Goal: Task Accomplishment & Management: Manage account settings

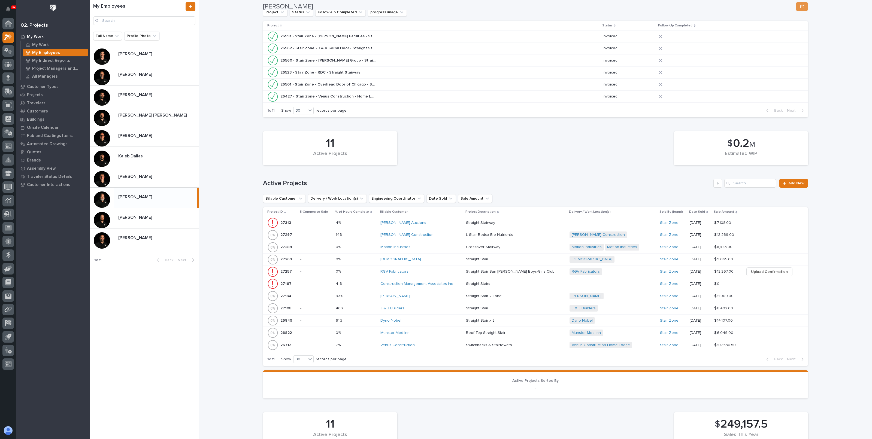
scroll to position [102, 0]
click at [459, 270] on div "RGV Fabricators" at bounding box center [420, 271] width 81 height 5
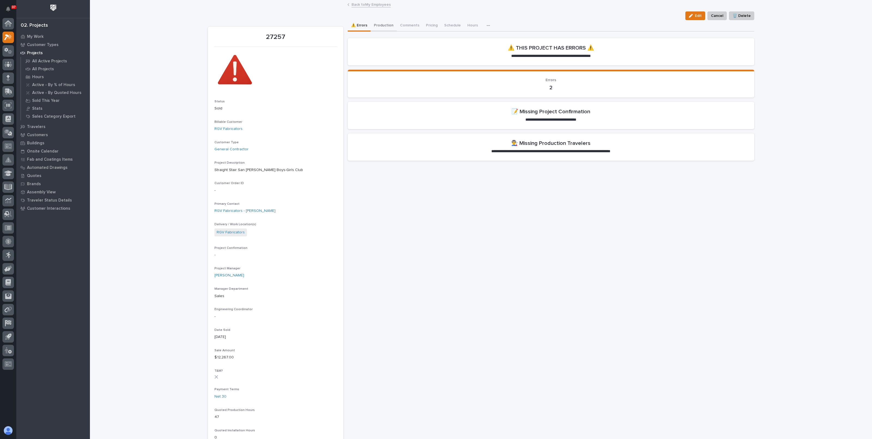
click at [382, 23] on button "Production" at bounding box center [383, 25] width 26 height 11
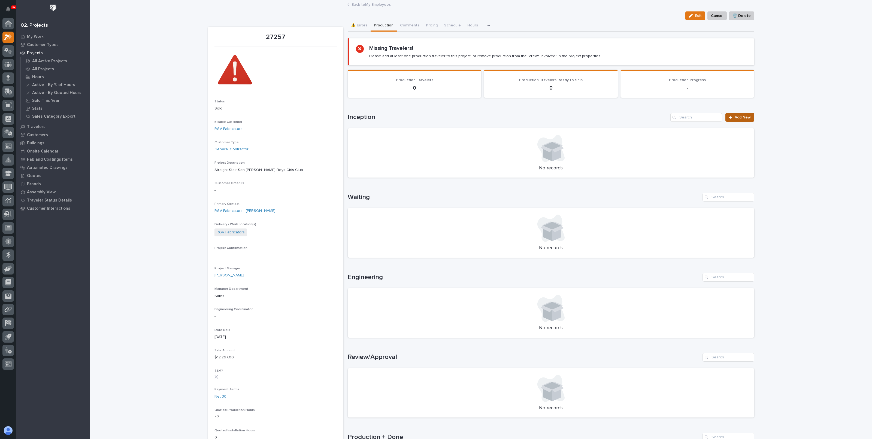
click at [744, 117] on span "Add New" at bounding box center [742, 117] width 16 height 4
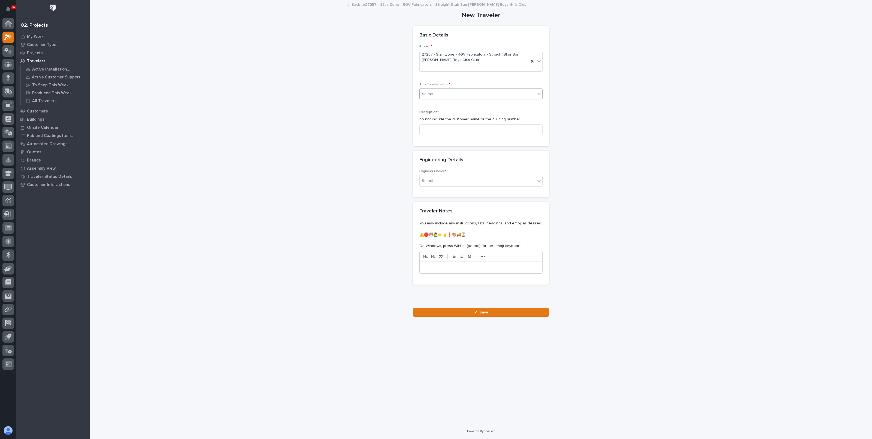
click at [447, 91] on div "Select..." at bounding box center [477, 94] width 116 height 9
click at [440, 106] on span "Production" at bounding box center [432, 104] width 21 height 6
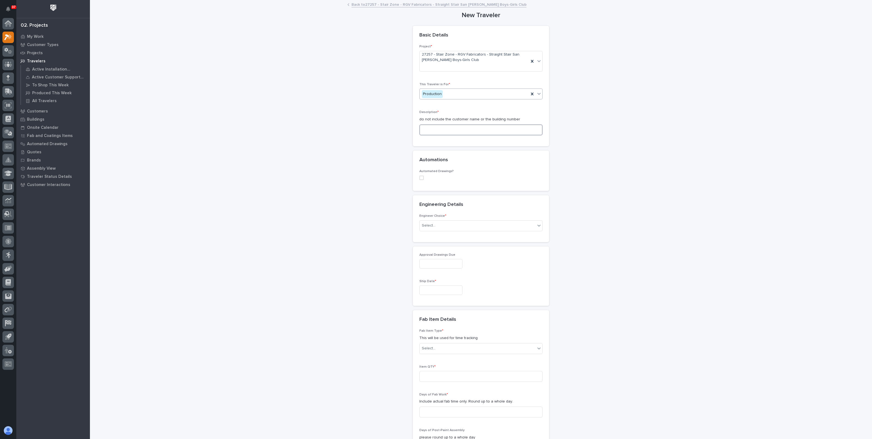
click at [442, 128] on input at bounding box center [480, 129] width 123 height 11
click at [428, 129] on input at bounding box center [480, 129] width 123 height 11
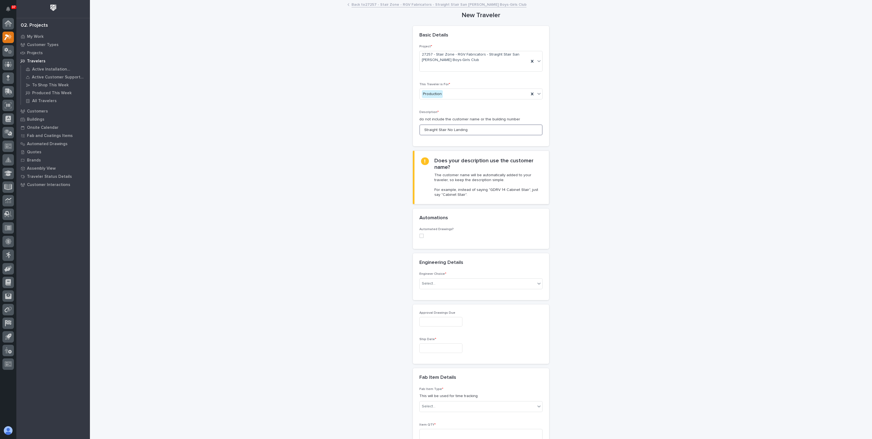
scroll to position [34, 0]
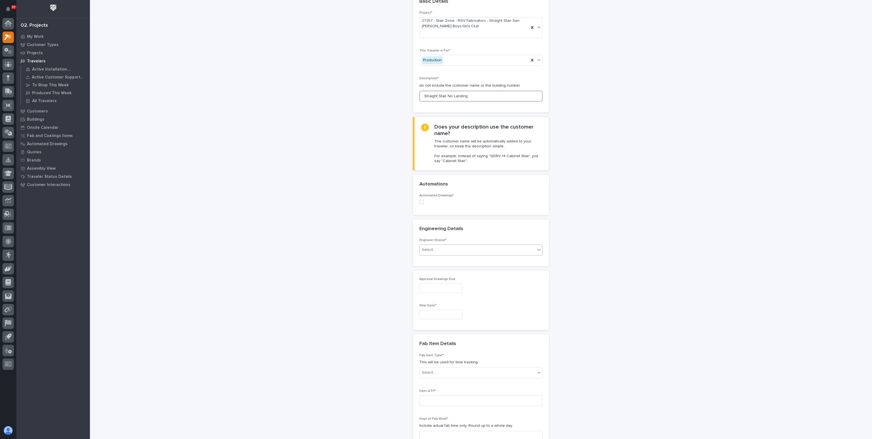
type input "Straight Stair No Landing"
click at [440, 248] on div "Select..." at bounding box center [477, 249] width 116 height 9
click at [440, 267] on div "I want my coordinator to choose an engineer" at bounding box center [478, 269] width 123 height 10
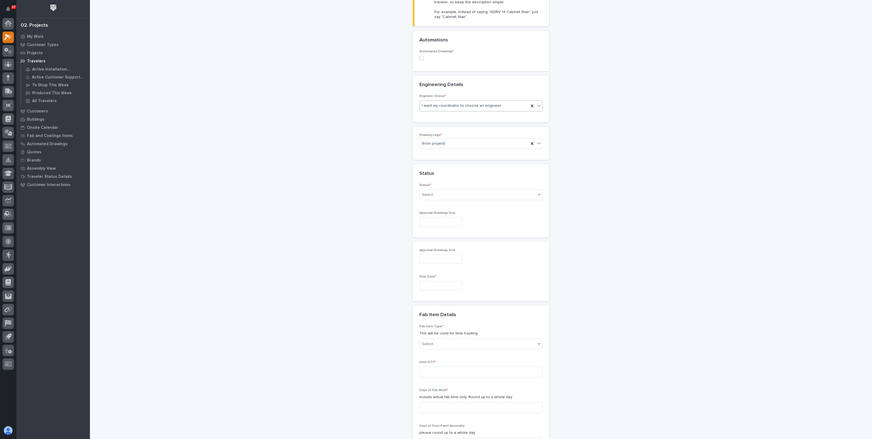
scroll to position [194, 0]
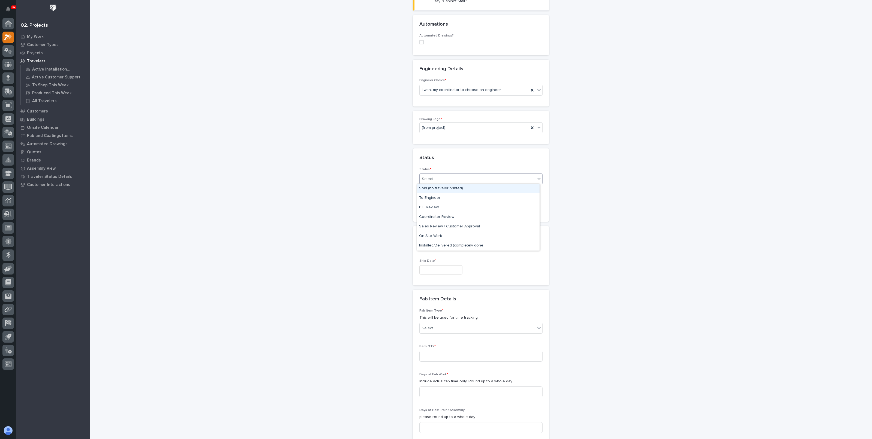
click at [429, 180] on div "Select..." at bounding box center [429, 179] width 14 height 6
click at [428, 200] on div "To Engineer" at bounding box center [478, 198] width 123 height 10
click at [439, 208] on input "text" at bounding box center [440, 206] width 43 height 10
click at [464, 119] on button "Next Month" at bounding box center [462, 121] width 9 height 9
click at [407, 120] on span "Previous Month" at bounding box center [407, 120] width 0 height 7
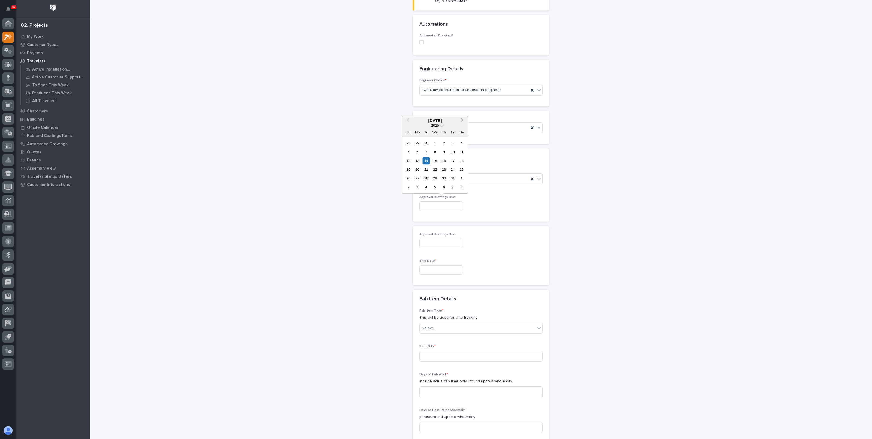
click at [462, 119] on span "Next Month" at bounding box center [462, 120] width 0 height 7
click at [428, 171] on div "18" at bounding box center [425, 169] width 7 height 7
type input "**********"
click at [441, 270] on input "text" at bounding box center [440, 270] width 43 height 10
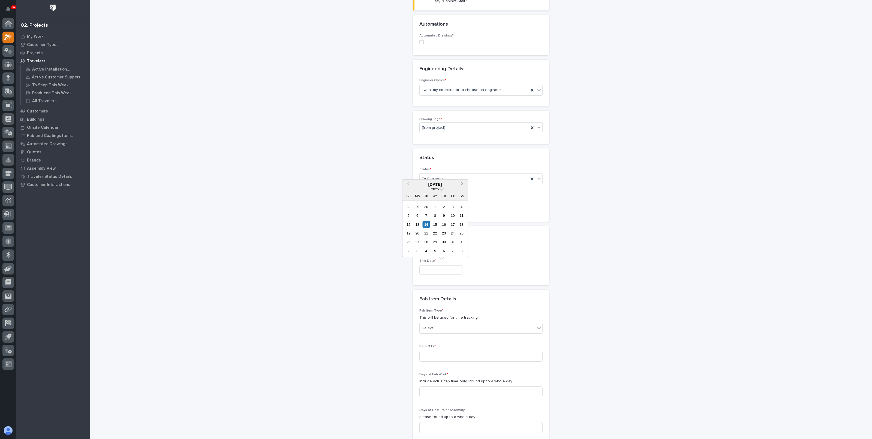
click at [463, 184] on button "Next Month" at bounding box center [462, 184] width 9 height 9
click at [462, 183] on span "Next Month" at bounding box center [462, 184] width 0 height 7
click at [418, 234] on div "22" at bounding box center [416, 233] width 7 height 7
type input "**********"
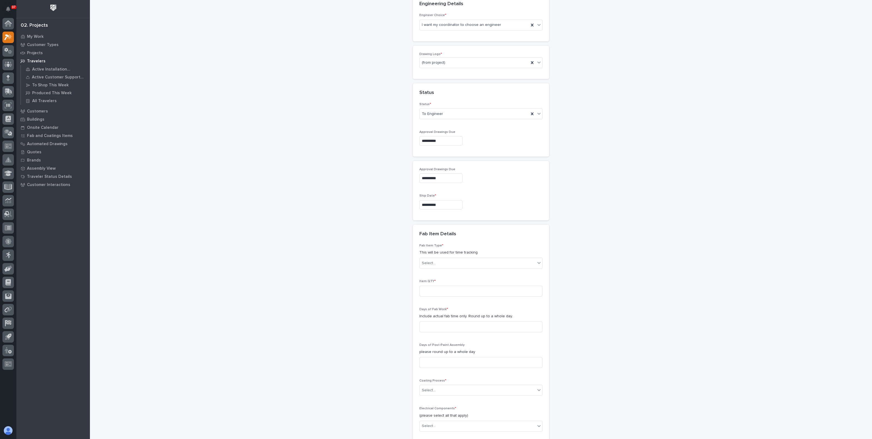
scroll to position [262, 0]
click at [447, 259] on div "Select..." at bounding box center [477, 260] width 116 height 9
type input "*****"
click at [440, 270] on div "Stairway - (straight)" at bounding box center [478, 270] width 123 height 10
click at [443, 287] on input at bounding box center [480, 288] width 123 height 11
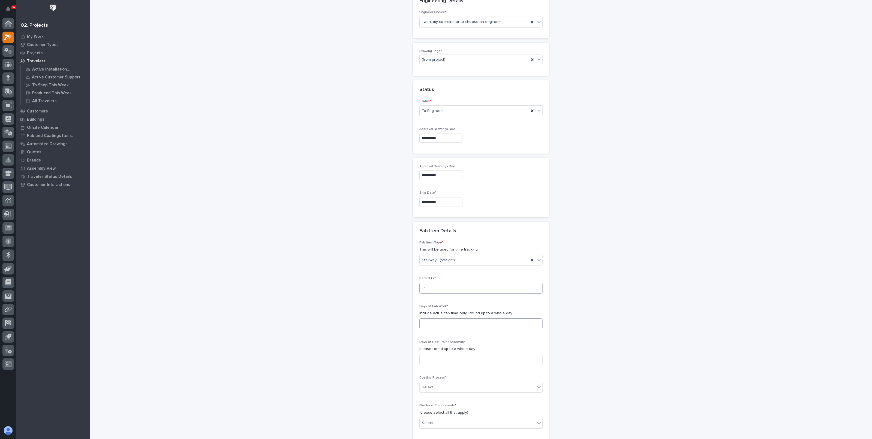
type input "1"
click at [441, 318] on input at bounding box center [480, 323] width 123 height 11
click at [429, 320] on input at bounding box center [480, 323] width 123 height 11
type input "5"
click at [443, 360] on input at bounding box center [480, 359] width 123 height 11
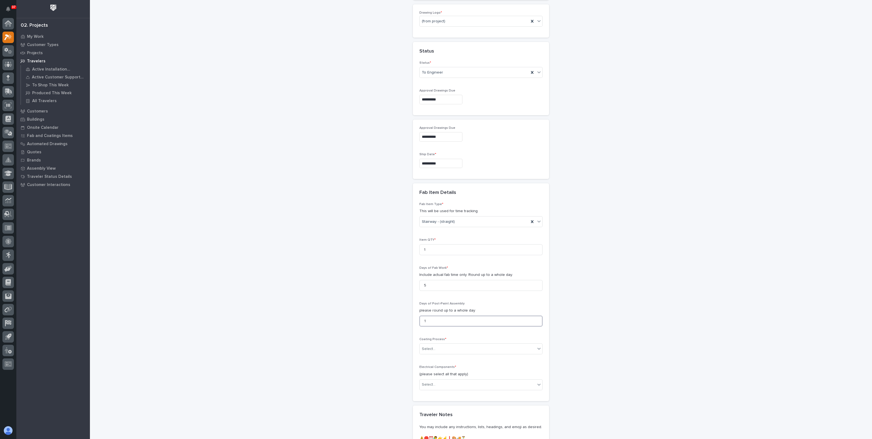
scroll to position [364, 0]
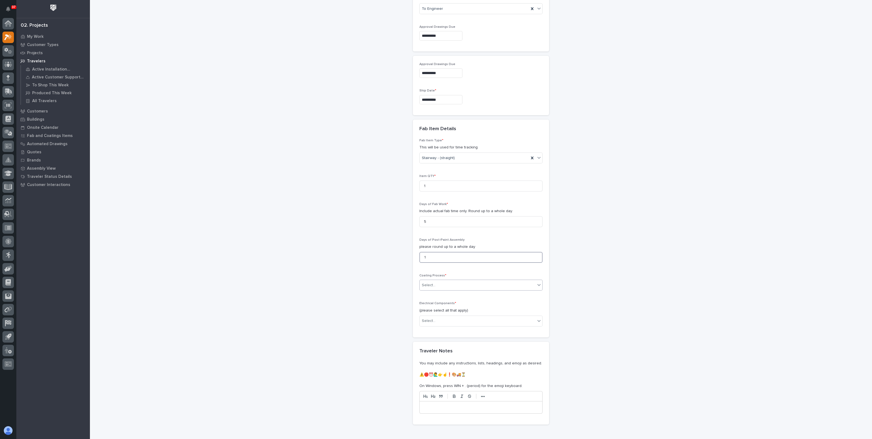
type input "1"
click at [446, 284] on div "Select..." at bounding box center [477, 285] width 116 height 9
click at [438, 303] on div "In-House Paint/Powder" at bounding box center [478, 304] width 123 height 10
click at [467, 317] on div "Select..." at bounding box center [477, 320] width 116 height 9
click at [438, 329] on div "None" at bounding box center [478, 330] width 123 height 10
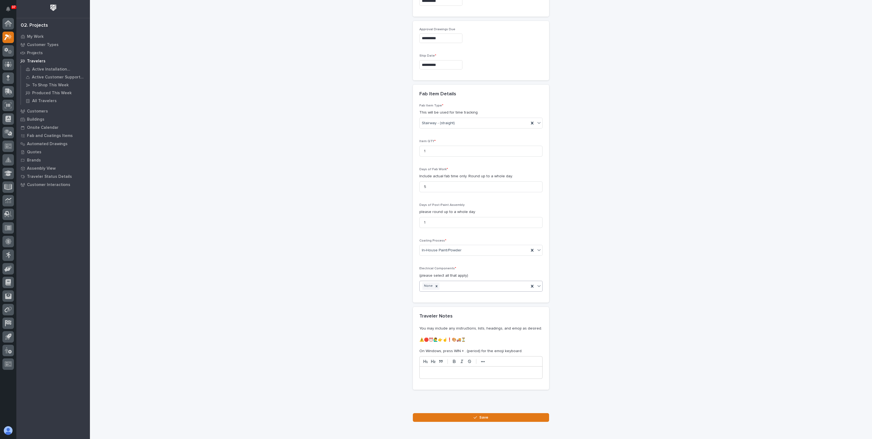
scroll to position [423, 0]
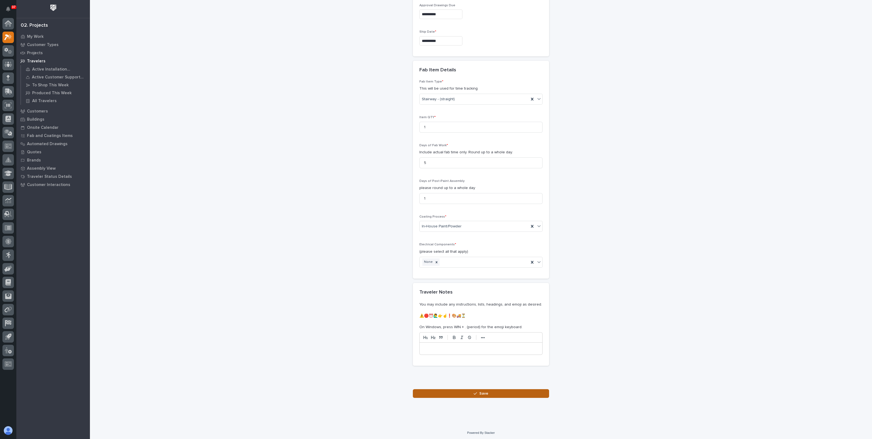
click at [461, 391] on button "Save" at bounding box center [481, 393] width 136 height 9
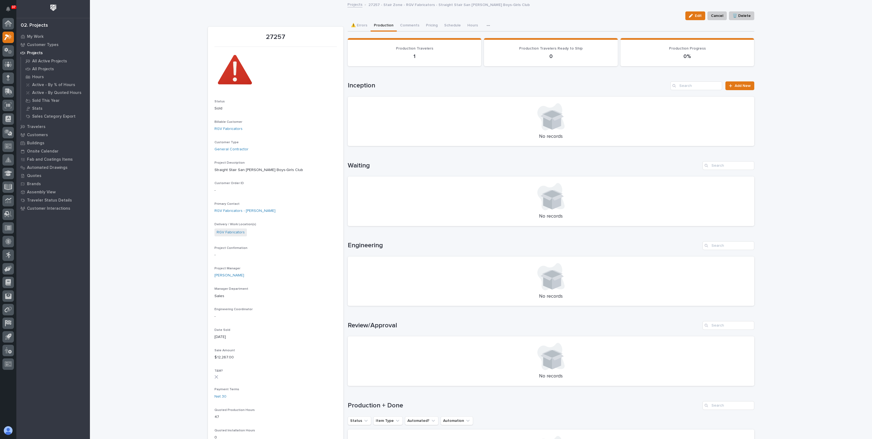
click at [175, 158] on div "Loading... Saving… Loading... Saving… 27257 Edit Cancel 🗑️ Delete Edit Cancel 🗑…" at bounding box center [481, 382] width 782 height 763
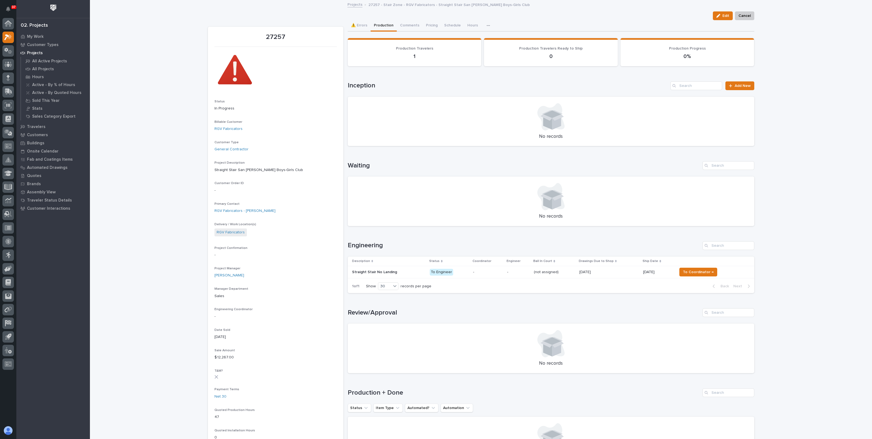
click at [471, 270] on td "-" at bounding box center [488, 272] width 34 height 12
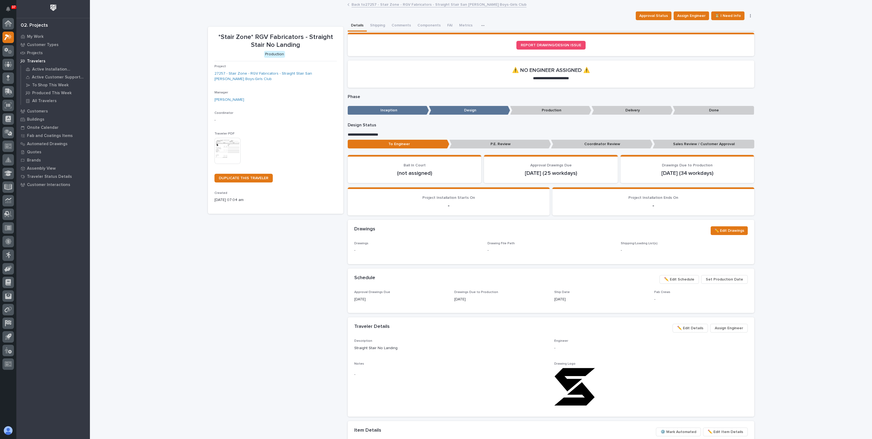
click at [232, 140] on img at bounding box center [227, 151] width 26 height 26
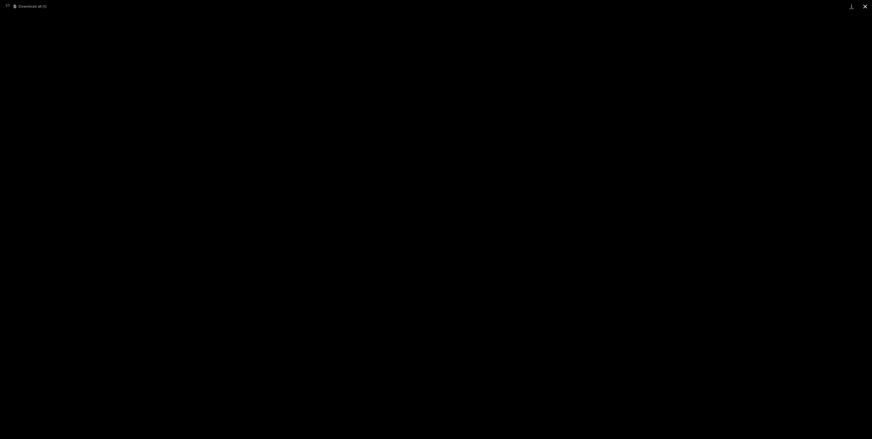
click at [866, 9] on button "Close gallery" at bounding box center [865, 6] width 14 height 13
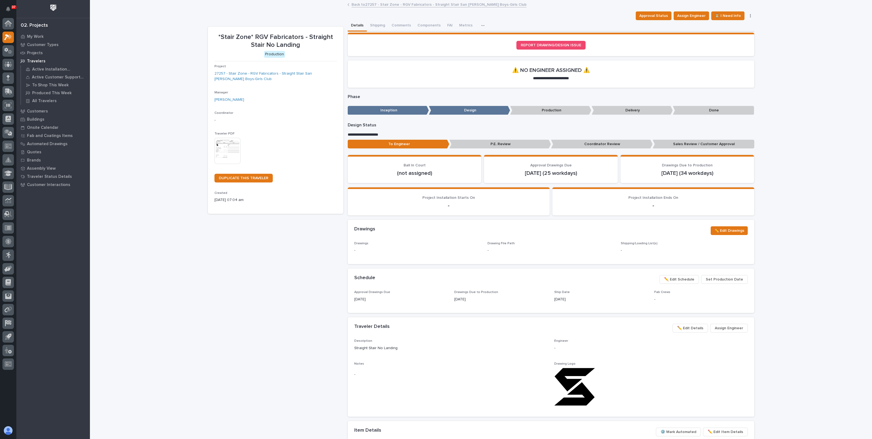
click at [410, 3] on link "Back to 27257 - Stair Zone - RGV Fabricators - Straight Stair San Juan Boys-Gir…" at bounding box center [438, 4] width 175 height 6
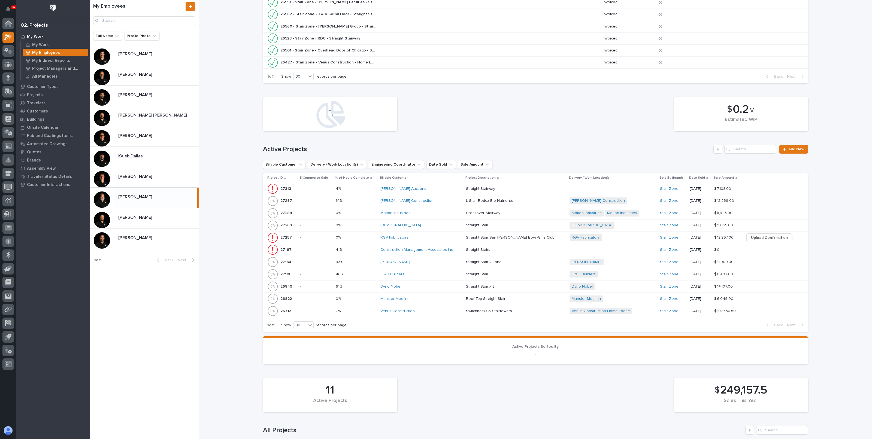
scroll to position [204, 0]
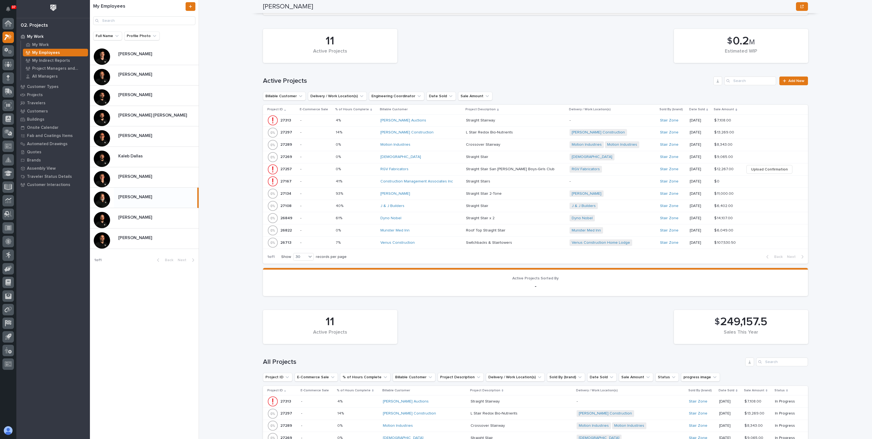
click at [494, 132] on p "L Stair Redox Bio-Nutrients" at bounding box center [490, 132] width 48 height 6
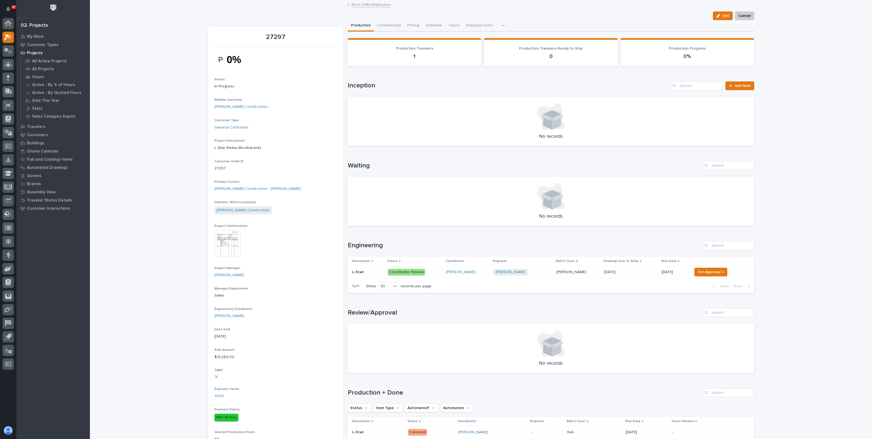
click at [375, 6] on link "Back to My Employees" at bounding box center [370, 4] width 39 height 6
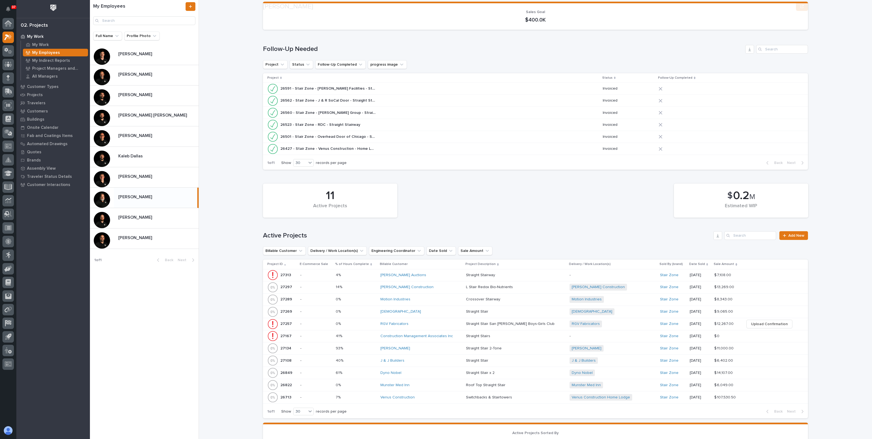
scroll to position [170, 0]
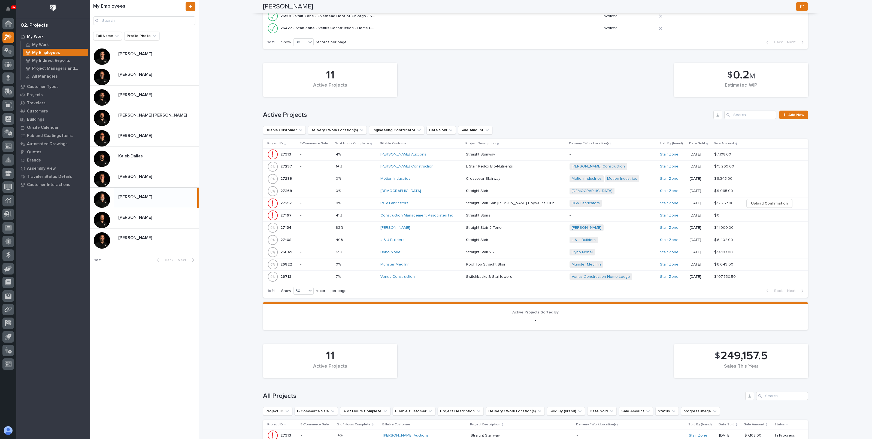
click at [415, 226] on div "Jeremy Sabatini" at bounding box center [420, 228] width 81 height 5
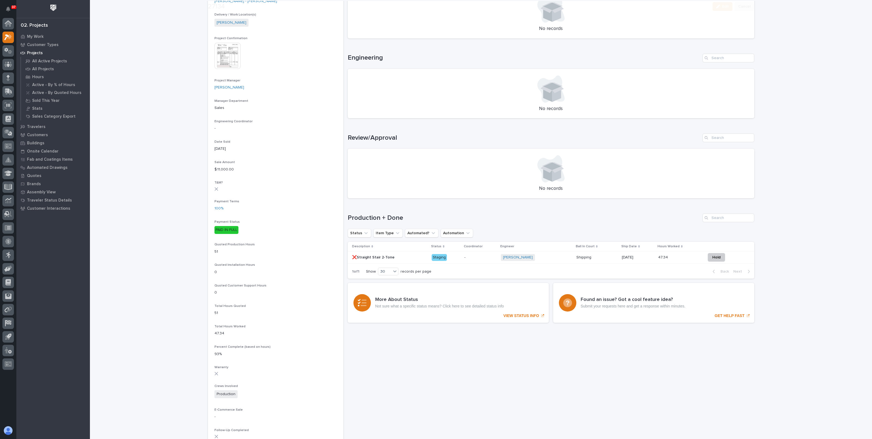
scroll to position [238, 0]
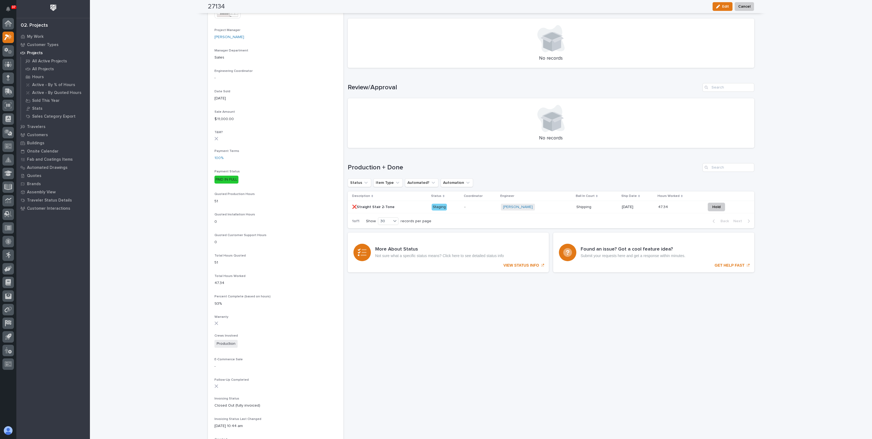
click at [639, 208] on p "[DATE]" at bounding box center [638, 207] width 32 height 5
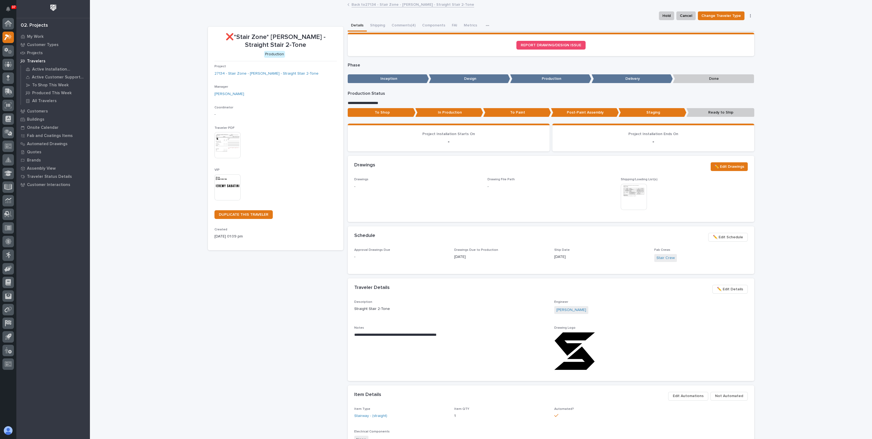
click at [729, 236] on span "✏️ Edit Schedule" at bounding box center [727, 237] width 30 height 7
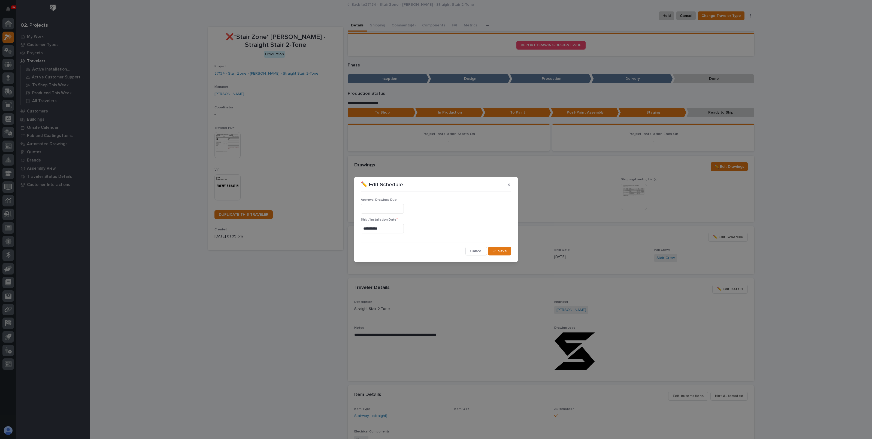
click at [395, 232] on input "**********" at bounding box center [382, 229] width 43 height 10
click at [385, 184] on div "16" at bounding box center [387, 184] width 7 height 7
type input "**********"
click at [497, 251] on div "button" at bounding box center [494, 251] width 5 height 4
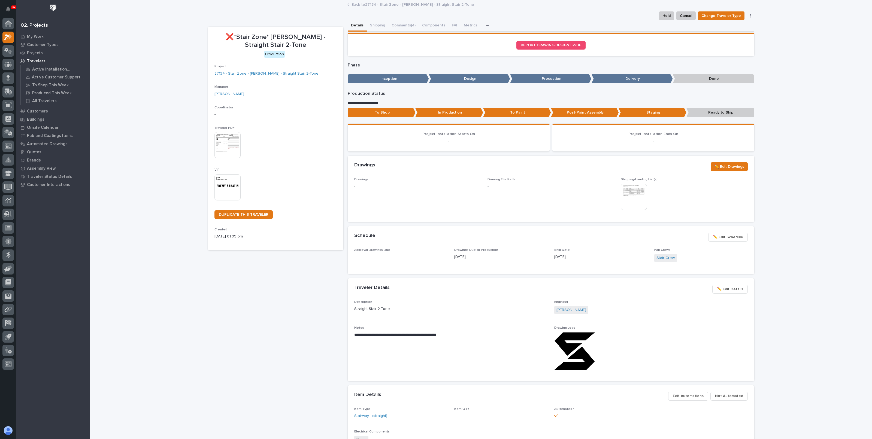
click at [772, 235] on div "Loading... Saving… Loading... Saving… ❌*Stair Zone* Jeremy Sabatini - Straight …" at bounding box center [481, 347] width 782 height 693
click at [401, 27] on button "Comments (4)" at bounding box center [403, 25] width 31 height 11
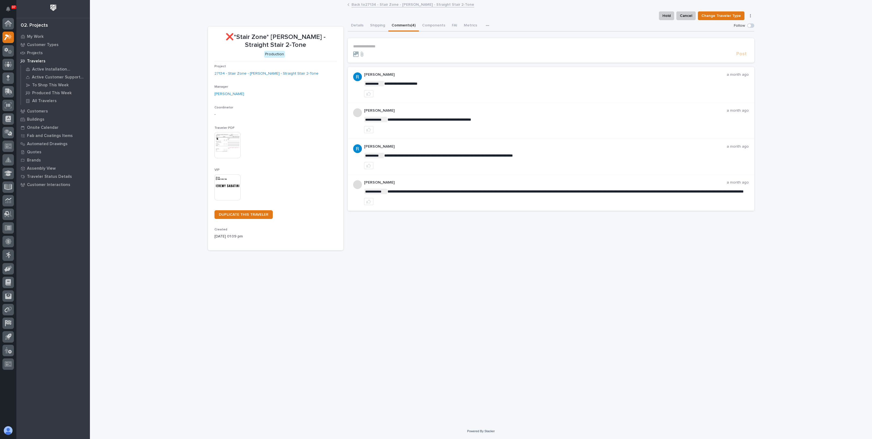
click at [375, 6] on link "Back to 27134 - Stair Zone - Jeremy Sabatini - Straight Stair 2-Tone" at bounding box center [412, 4] width 123 height 6
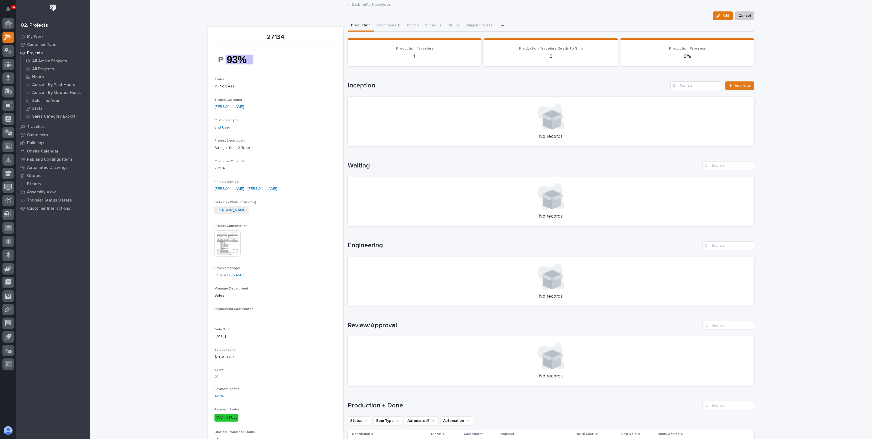
click at [364, 3] on link "Back to My Employees" at bounding box center [370, 4] width 39 height 6
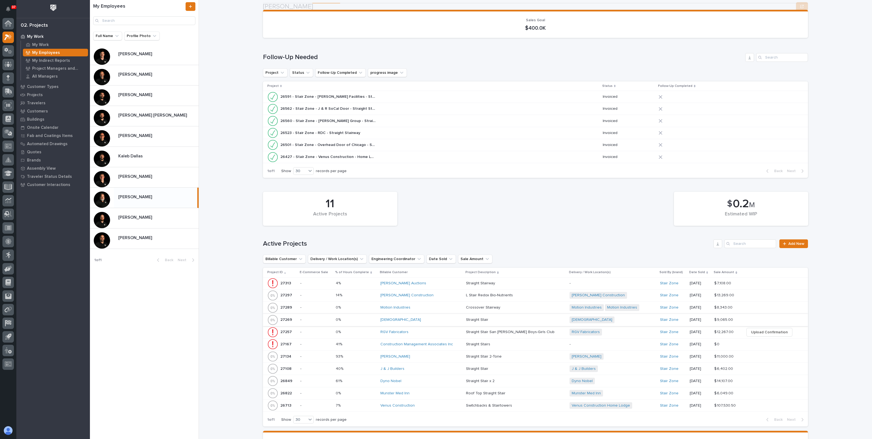
scroll to position [204, 0]
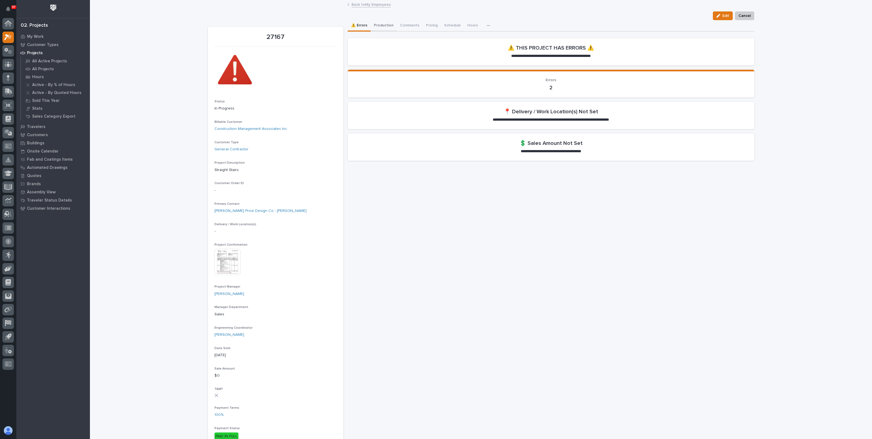
click at [378, 23] on button "Production" at bounding box center [383, 25] width 26 height 11
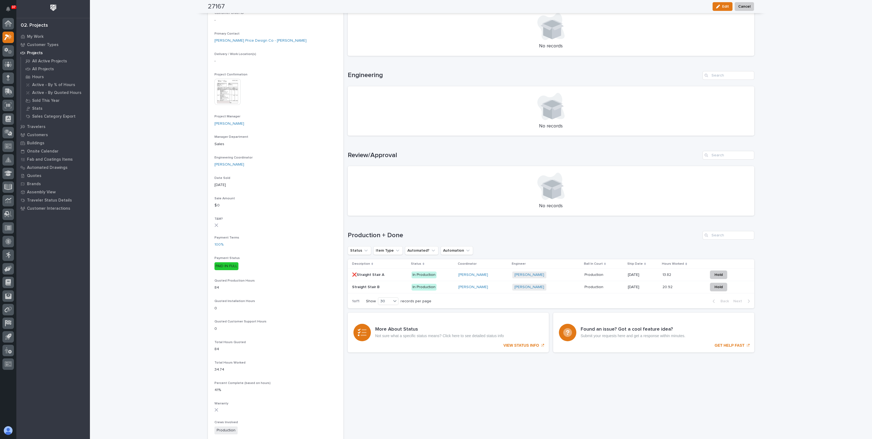
scroll to position [204, 0]
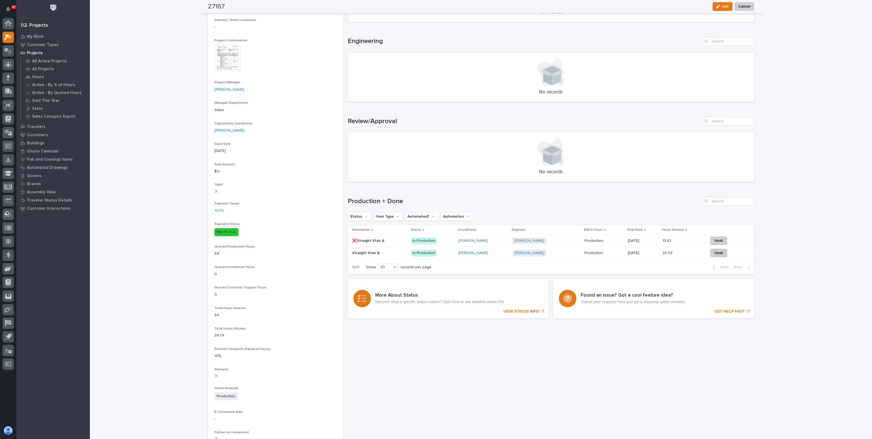
click at [628, 240] on p "[DATE]" at bounding box center [643, 241] width 31 height 5
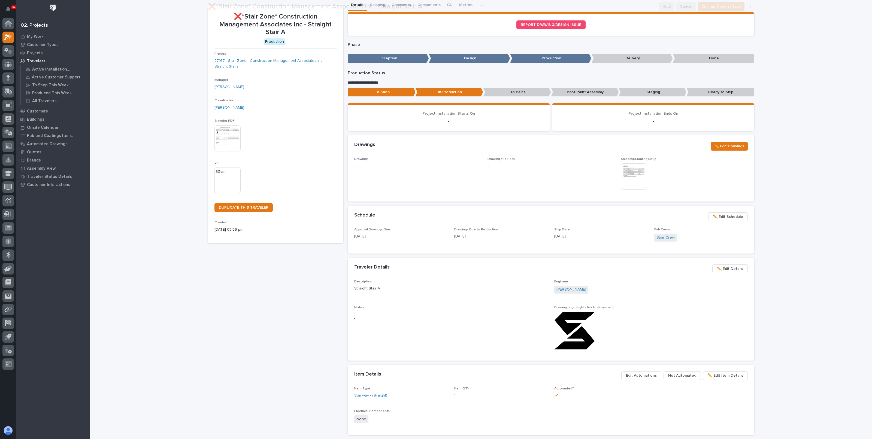
scroll to position [34, 0]
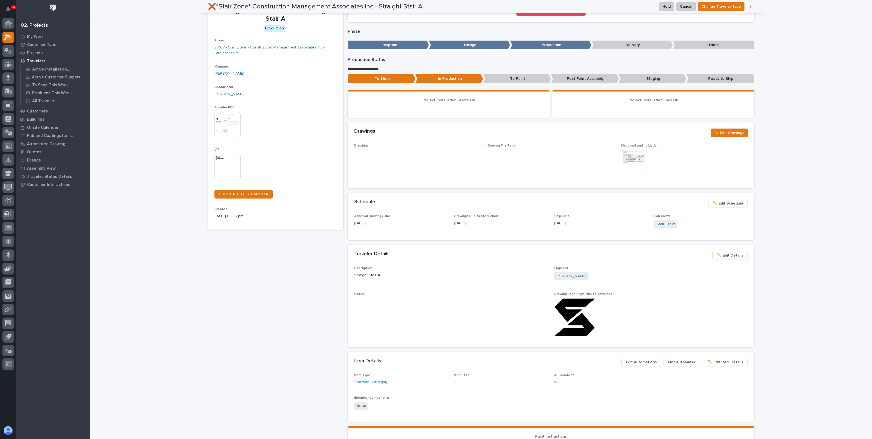
click at [723, 202] on span "✏️ Edit Schedule" at bounding box center [727, 203] width 30 height 7
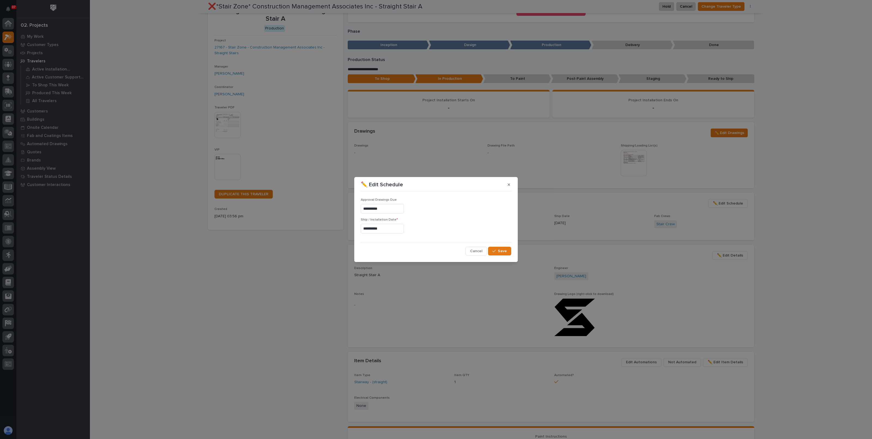
click at [399, 228] on input "**********" at bounding box center [382, 229] width 43 height 10
click at [397, 184] on div "17" at bounding box center [396, 184] width 7 height 7
type input "**********"
click at [497, 254] on button "Save" at bounding box center [499, 251] width 23 height 9
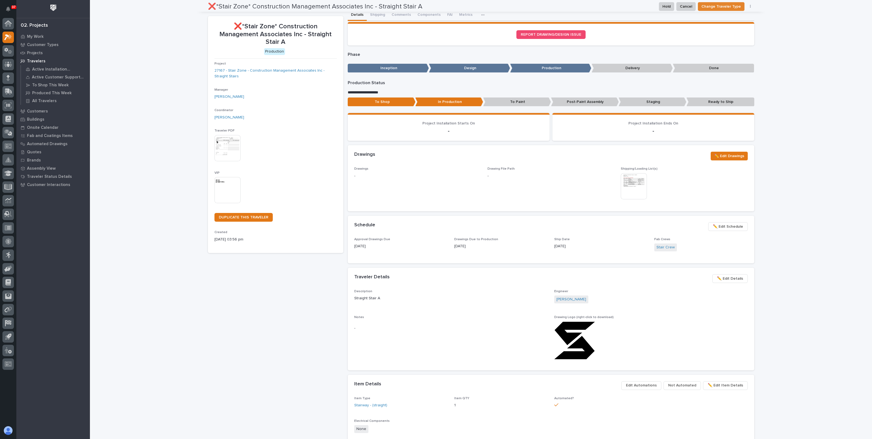
scroll to position [0, 0]
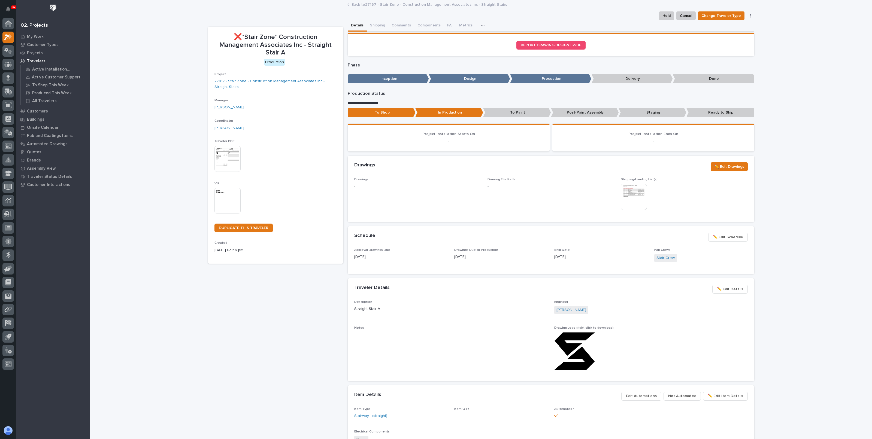
click at [406, 5] on link "Back to 27167 - Stair Zone - Construction Management Associates Inc - Straight …" at bounding box center [429, 4] width 156 height 6
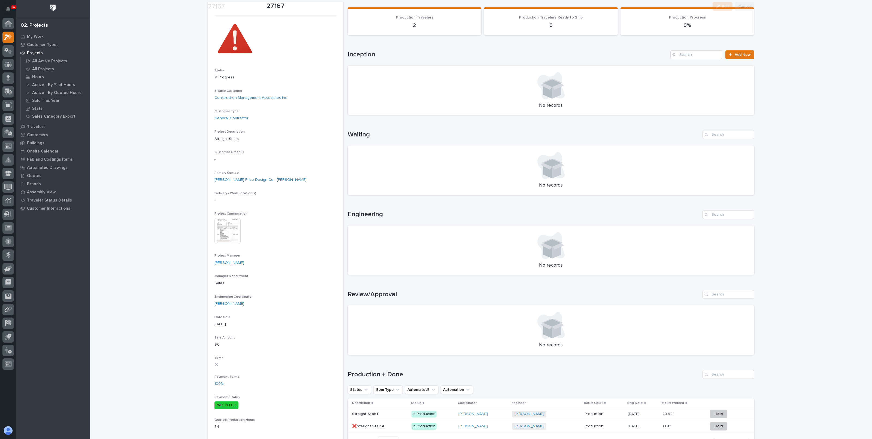
scroll to position [170, 0]
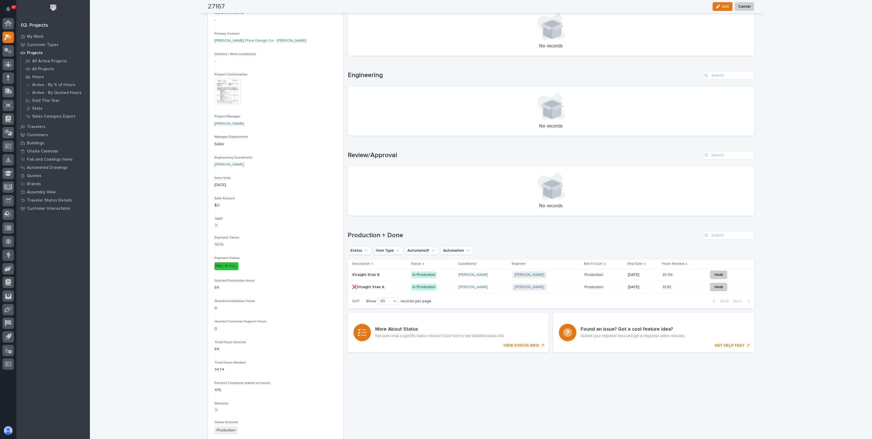
click at [613, 271] on div "Production Production" at bounding box center [603, 274] width 39 height 9
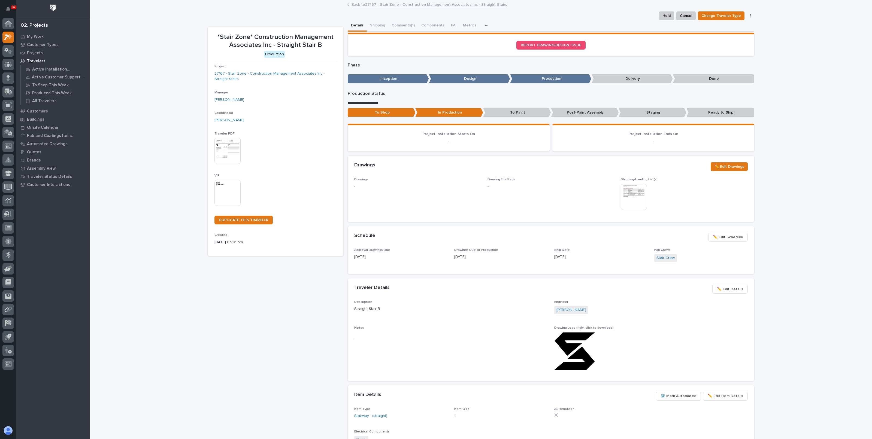
click at [726, 239] on span "✏️ Edit Schedule" at bounding box center [727, 237] width 30 height 7
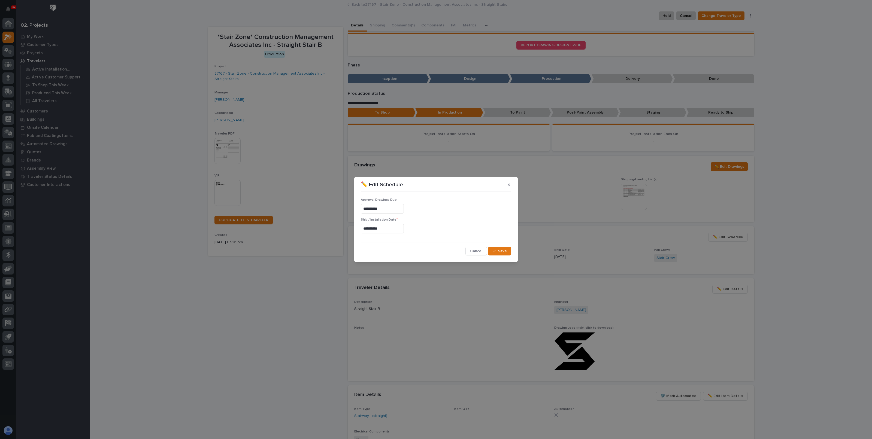
drag, startPoint x: 410, startPoint y: 229, endPoint x: 407, endPoint y: 229, distance: 3.0
click at [404, 229] on input "**********" at bounding box center [382, 229] width 43 height 10
click at [397, 183] on div "17" at bounding box center [396, 184] width 7 height 7
type input "**********"
click at [495, 248] on button "Save" at bounding box center [499, 251] width 23 height 9
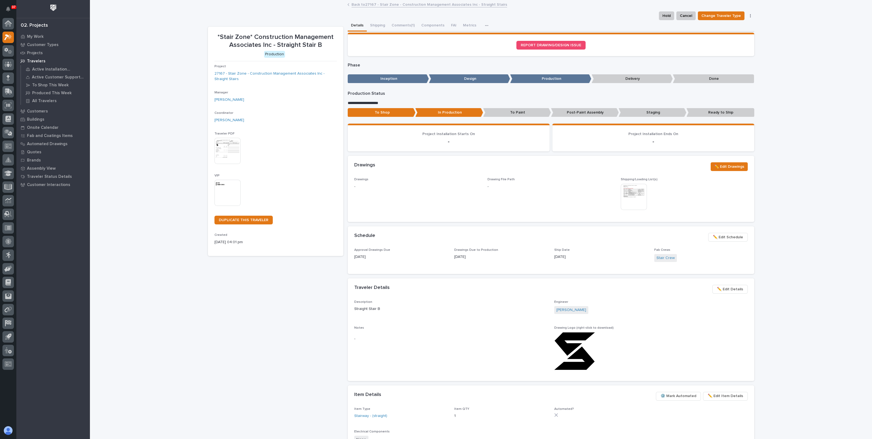
click at [362, 6] on link "Back to 27167 - Stair Zone - Construction Management Associates Inc - Straight …" at bounding box center [429, 4] width 156 height 6
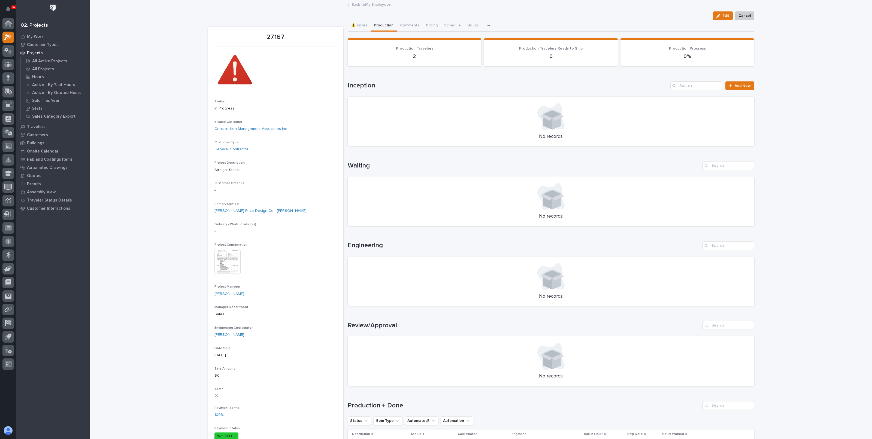
scroll to position [204, 0]
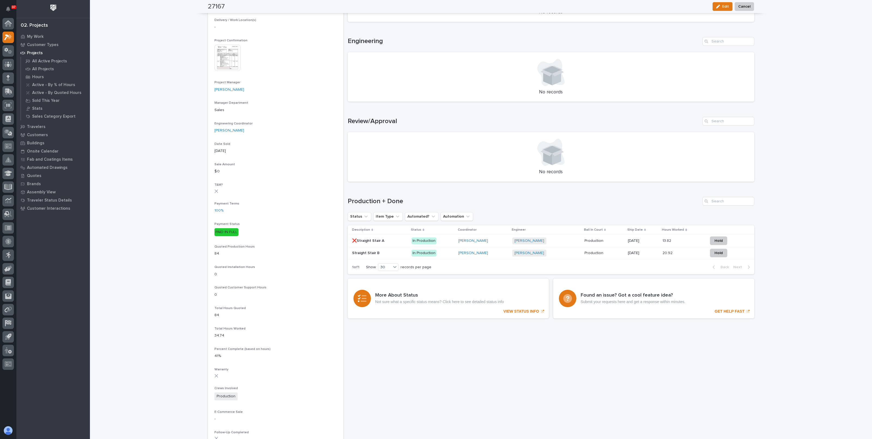
click at [502, 239] on div "Wynne Hochstetler" at bounding box center [483, 241] width 50 height 5
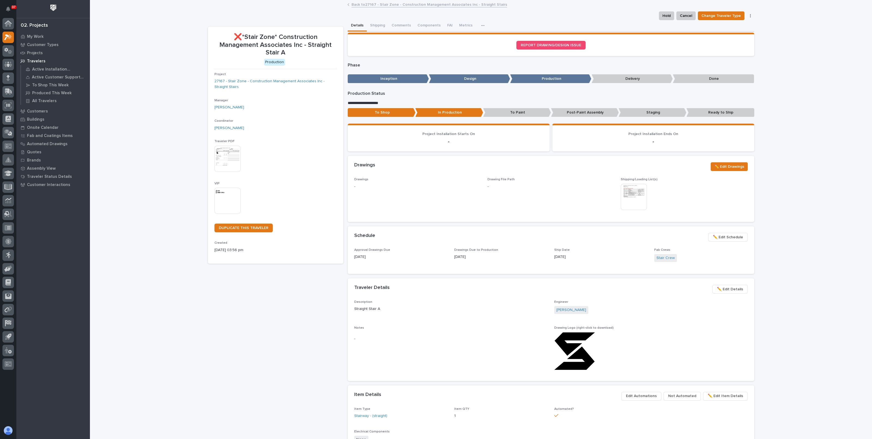
click at [396, 5] on link "Back to 27167 - Stair Zone - Construction Management Associates Inc - Straight …" at bounding box center [429, 4] width 156 height 6
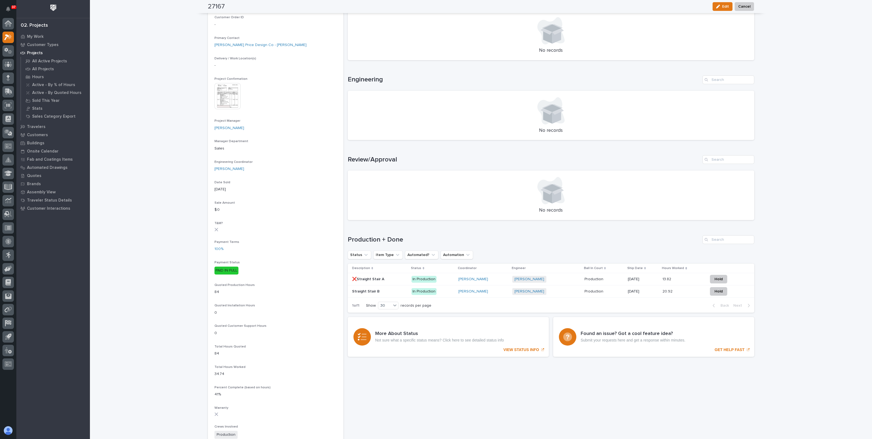
scroll to position [204, 0]
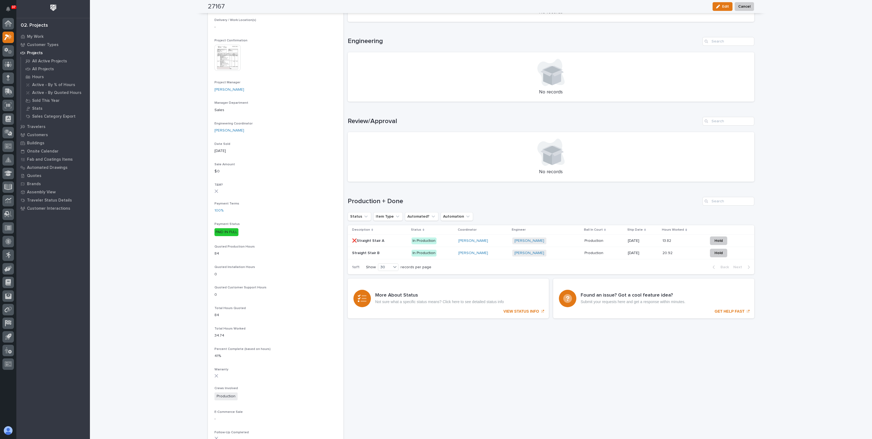
click at [450, 251] on p "In Production" at bounding box center [432, 253] width 42 height 7
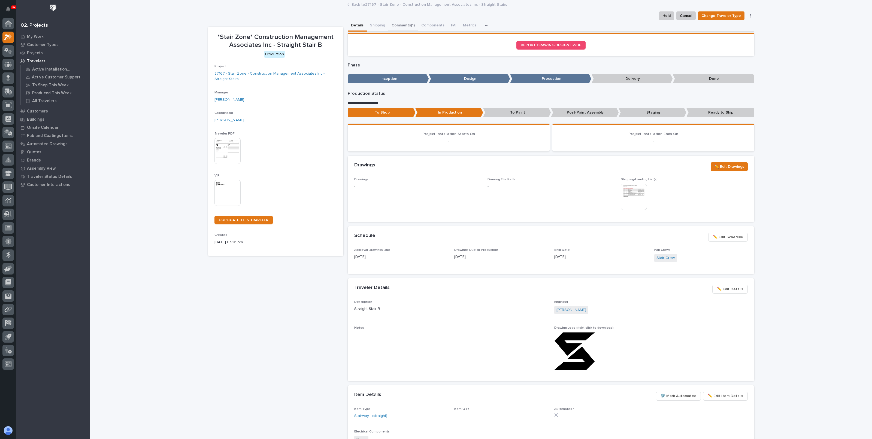
click at [401, 24] on button "Comments (1)" at bounding box center [403, 25] width 30 height 11
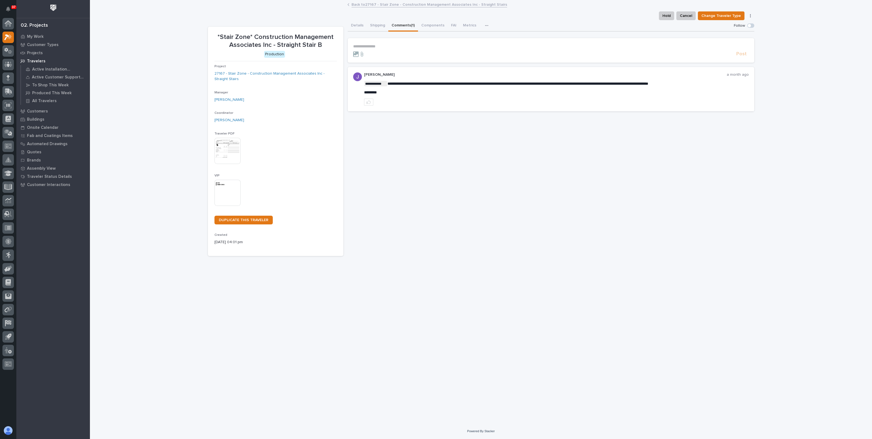
click at [393, 6] on link "Back to 27167 - Stair Zone - Construction Management Associates Inc - Straight …" at bounding box center [429, 4] width 156 height 6
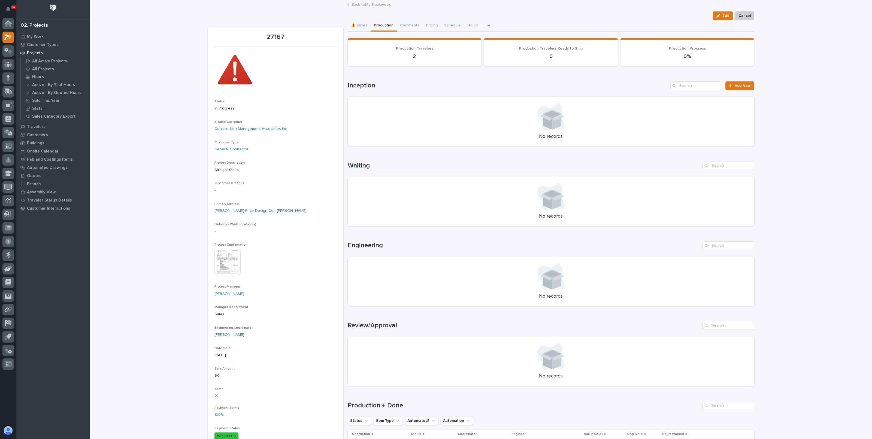
click at [360, 33] on div "Loading... Saving… Loading... Saving… Loading... Saving… Loading... Saving… Loa…" at bounding box center [551, 280] width 406 height 494
click at [358, 26] on button "⚠️ Errors" at bounding box center [359, 25] width 23 height 11
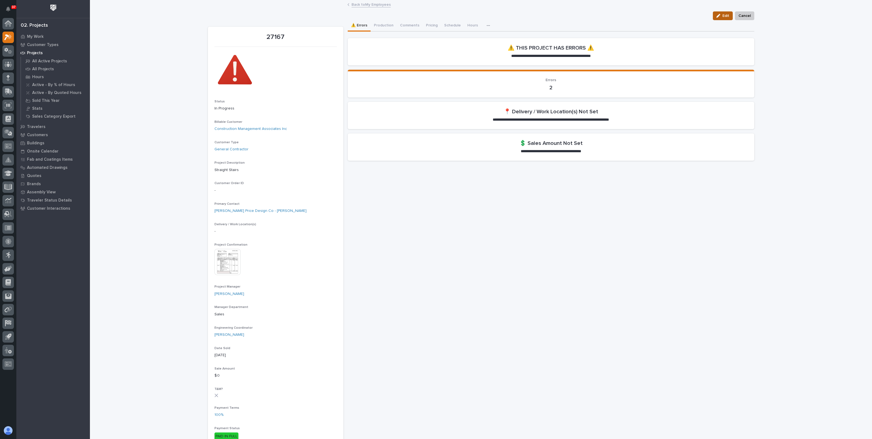
click at [723, 11] on button "Edit" at bounding box center [722, 15] width 20 height 9
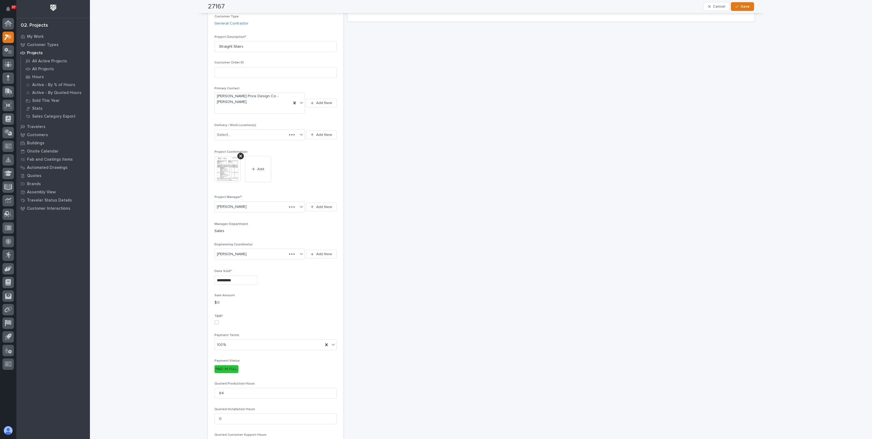
scroll to position [102, 0]
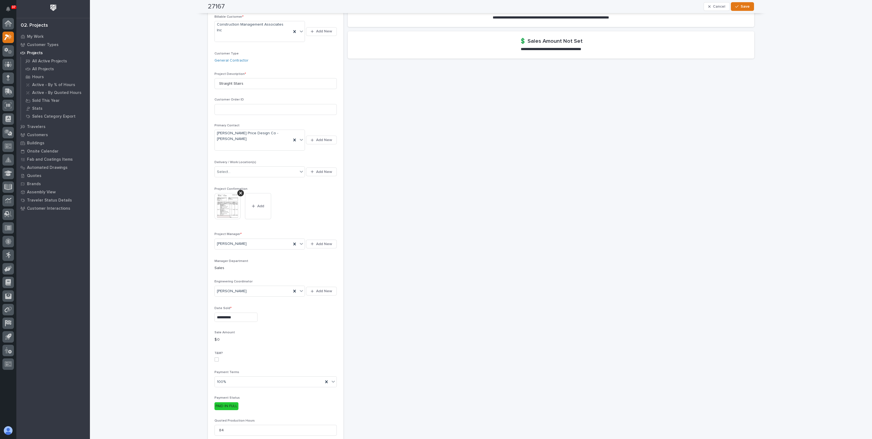
click at [218, 203] on img at bounding box center [227, 206] width 26 height 26
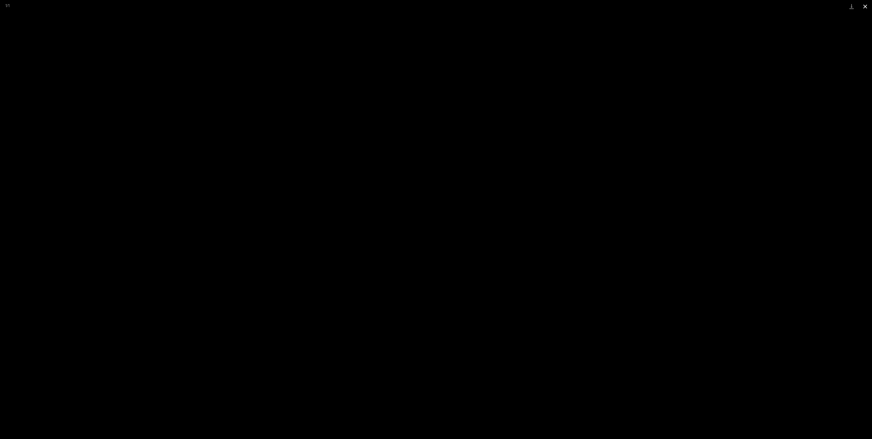
click at [865, 7] on button "Close gallery" at bounding box center [865, 6] width 14 height 13
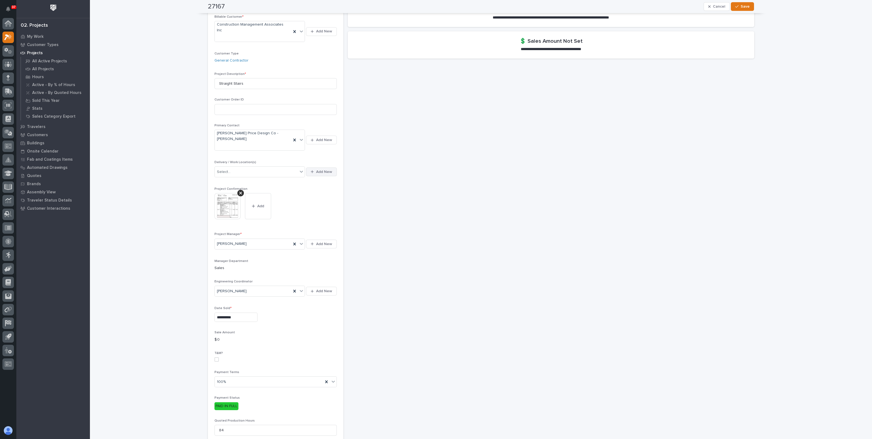
click at [323, 169] on span "Add New" at bounding box center [324, 171] width 16 height 5
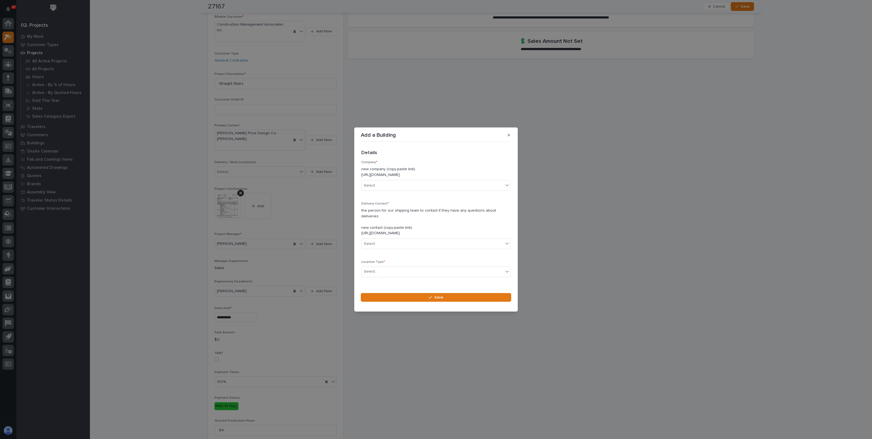
click at [309, 197] on div "Add a Building Loading... Saving… Loading... Saving… Loading... Saving… Details…" at bounding box center [436, 219] width 872 height 439
click at [514, 134] on section "Add a Building Loading... Saving… Loading... Saving… Loading... Saving… Details…" at bounding box center [435, 219] width 163 height 184
click at [507, 135] on button "button" at bounding box center [508, 135] width 9 height 9
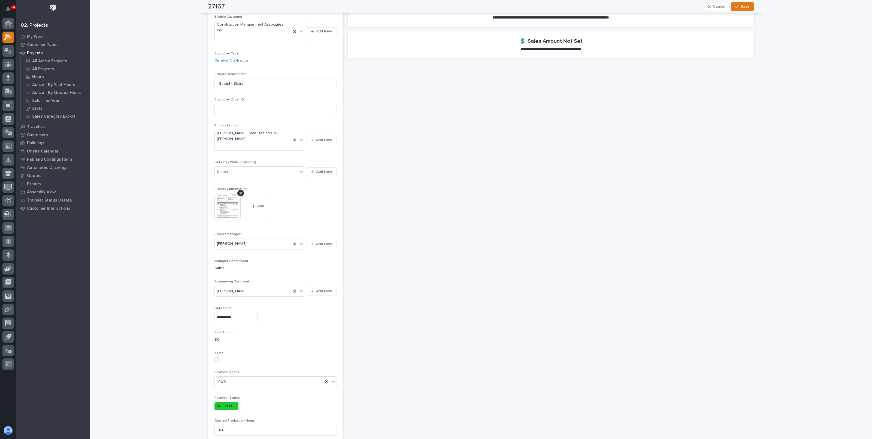
click at [232, 193] on img at bounding box center [227, 206] width 26 height 26
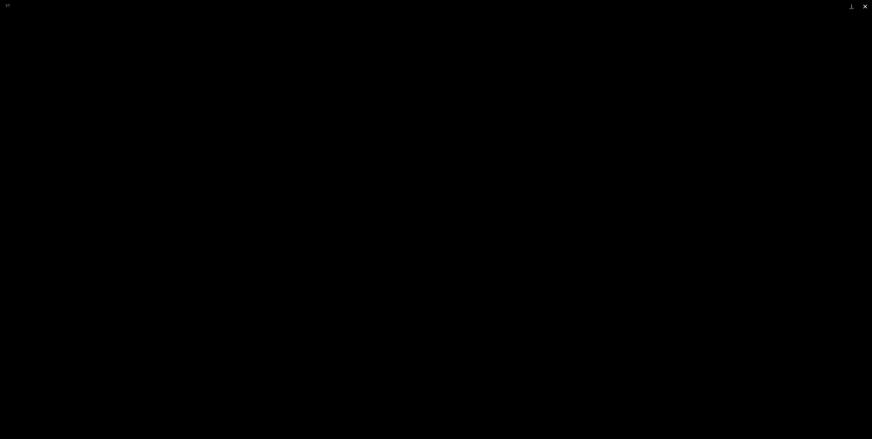
drag, startPoint x: 866, startPoint y: 5, endPoint x: 863, endPoint y: 10, distance: 6.5
click at [866, 5] on button "Close gallery" at bounding box center [865, 6] width 14 height 13
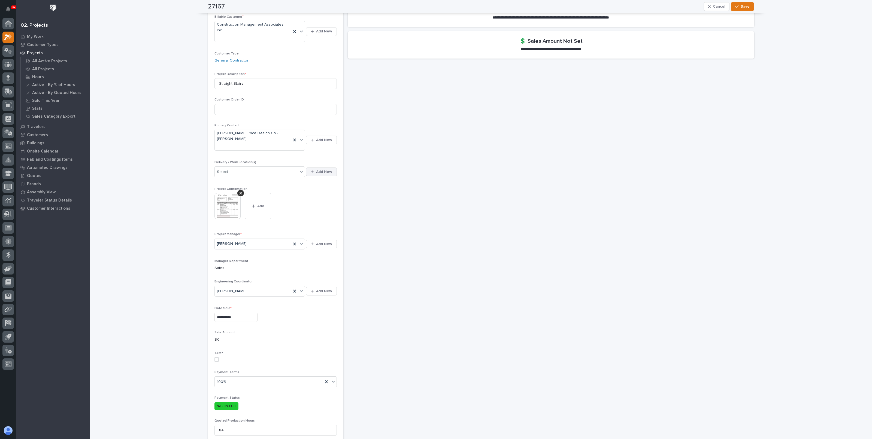
click at [313, 170] on div "button" at bounding box center [312, 172] width 5 height 4
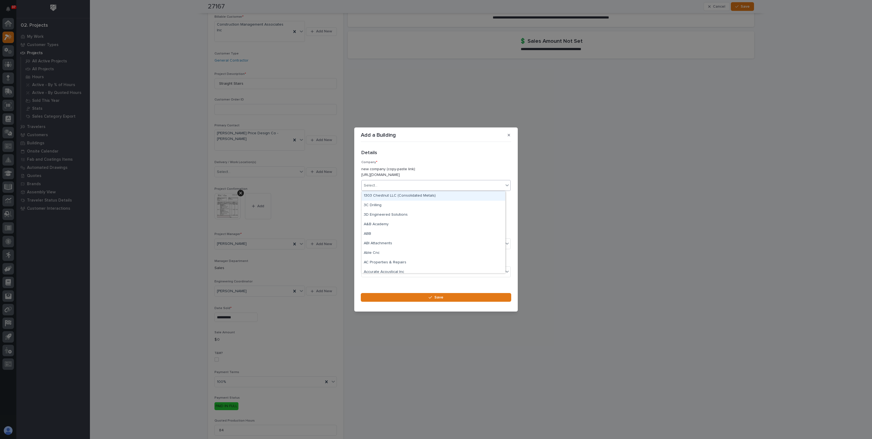
click at [389, 187] on div "Select..." at bounding box center [432, 185] width 142 height 9
click at [398, 169] on div "Select..." at bounding box center [432, 170] width 142 height 9
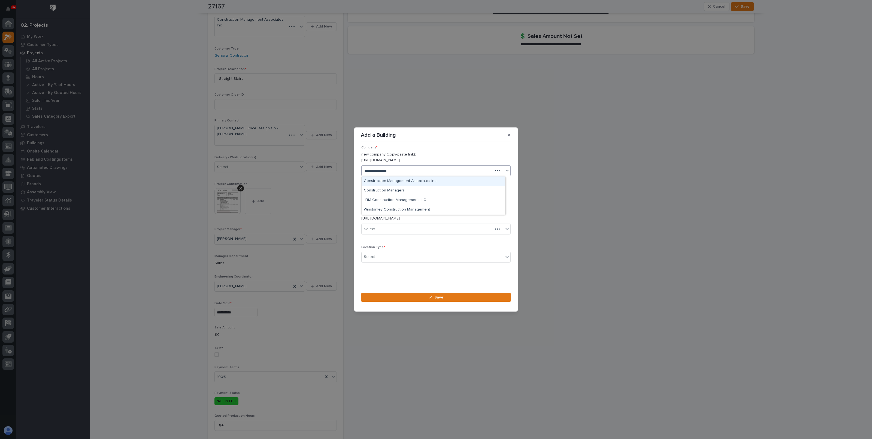
type input "**********"
click at [394, 180] on div "Construction Management Associates Inc" at bounding box center [433, 181] width 144 height 10
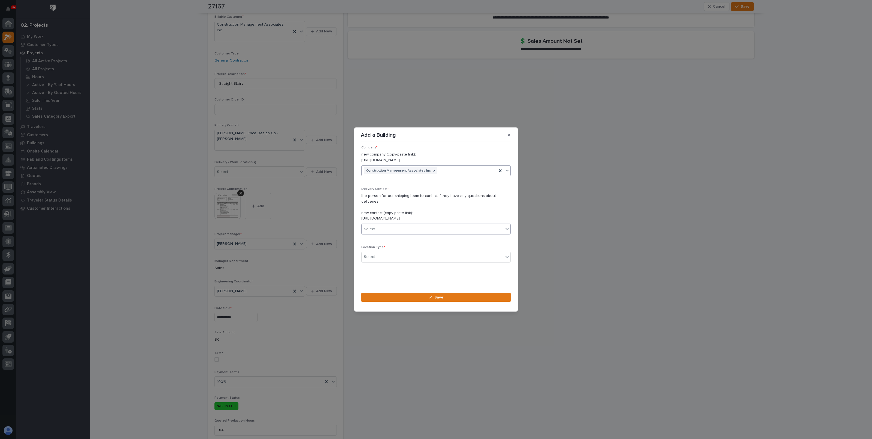
click at [388, 228] on div "Select..." at bounding box center [432, 229] width 142 height 9
click at [391, 228] on div "Select..." at bounding box center [432, 229] width 142 height 9
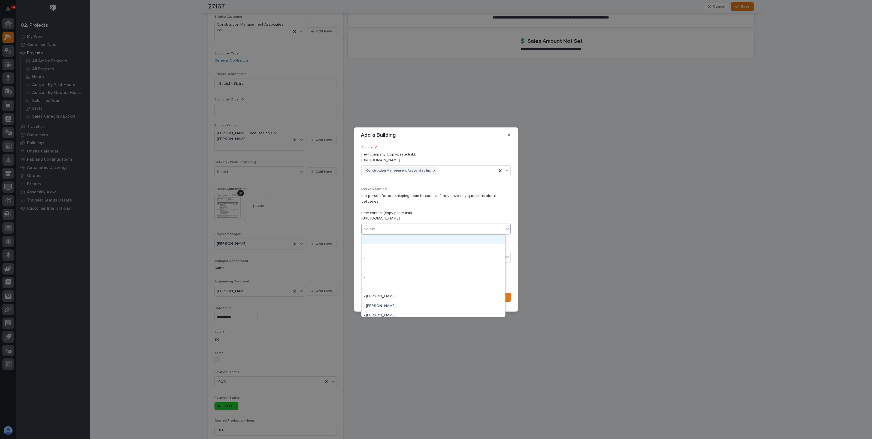
click at [393, 227] on div "Select..." at bounding box center [432, 229] width 142 height 9
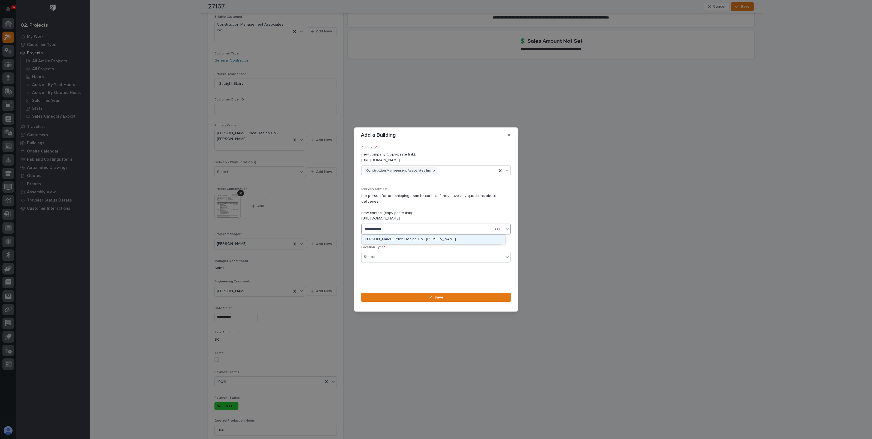
type input "**********"
click at [404, 239] on div "Lindsay Marie Price Design Co - Lindsay Price" at bounding box center [433, 240] width 144 height 10
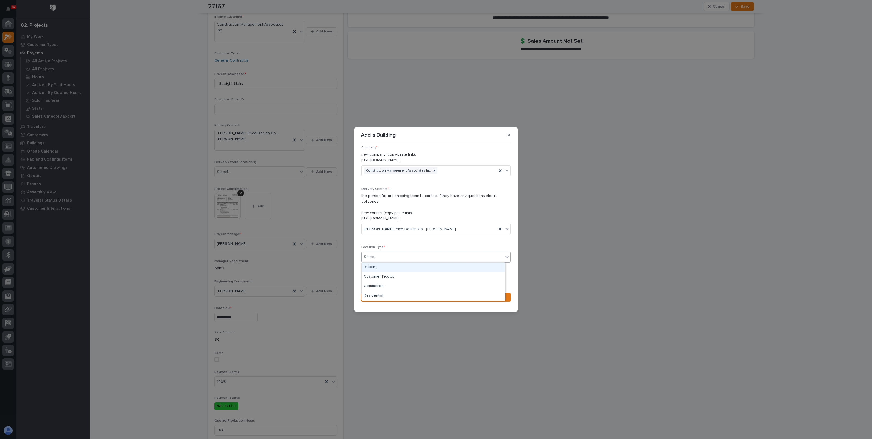
click at [404, 258] on div "Select..." at bounding box center [432, 256] width 142 height 9
click at [392, 268] on div "Building" at bounding box center [433, 268] width 144 height 10
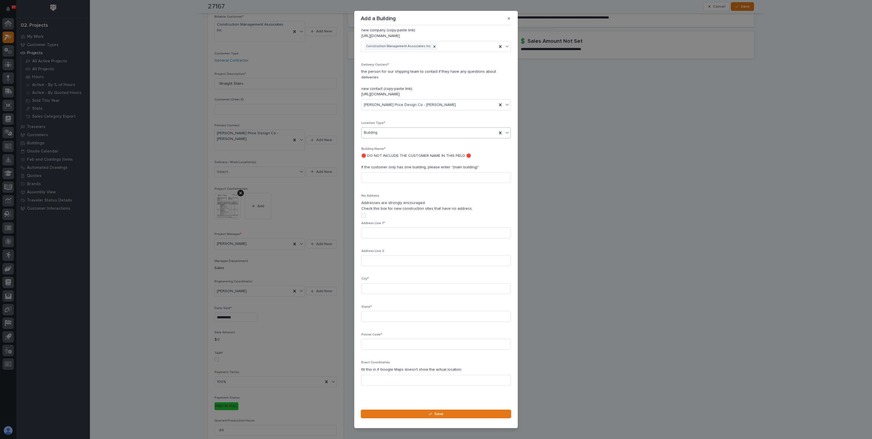
scroll to position [34, 0]
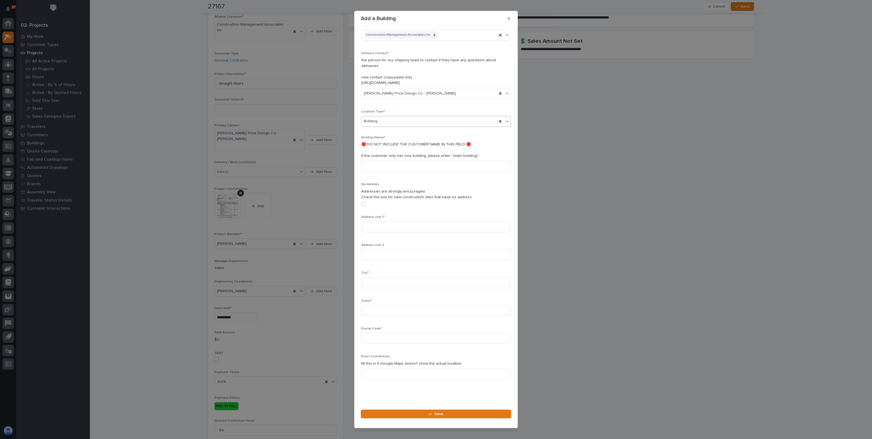
click at [395, 123] on div "Building" at bounding box center [428, 121] width 135 height 9
click at [384, 149] on div "Commercial" at bounding box center [433, 151] width 144 height 10
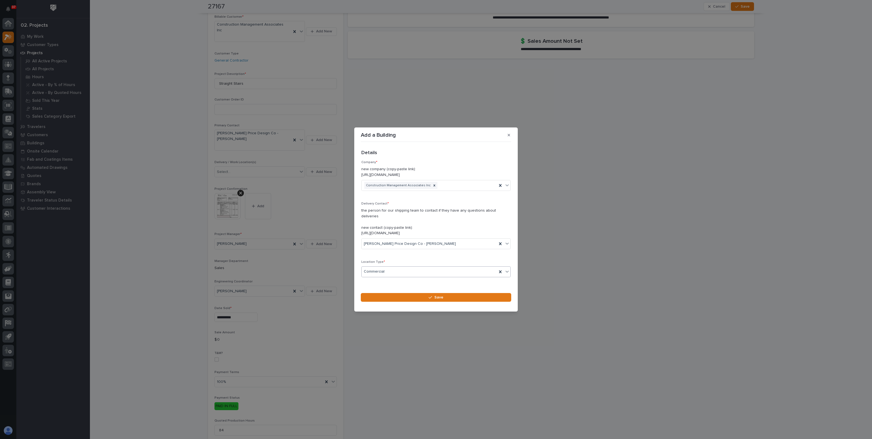
scroll to position [15, 0]
click at [413, 253] on div "Commercial" at bounding box center [428, 256] width 135 height 9
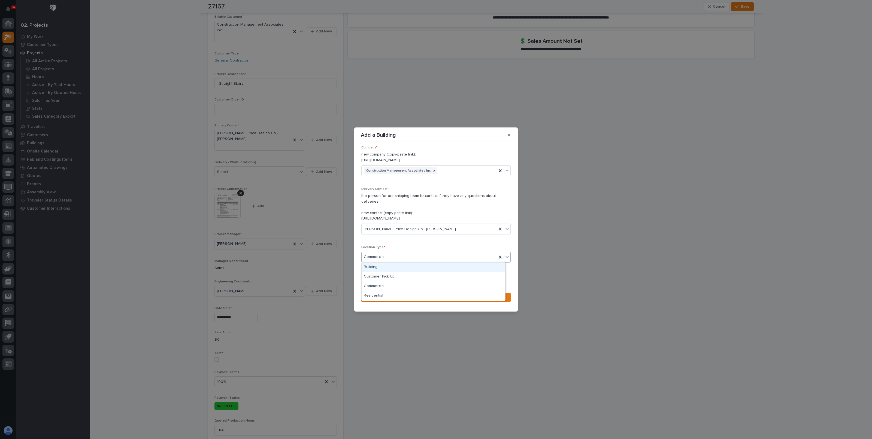
click at [409, 256] on div "Commercial" at bounding box center [428, 256] width 135 height 9
click at [445, 260] on div "Commercial" at bounding box center [428, 256] width 135 height 9
click at [406, 271] on div "Building" at bounding box center [433, 268] width 144 height 10
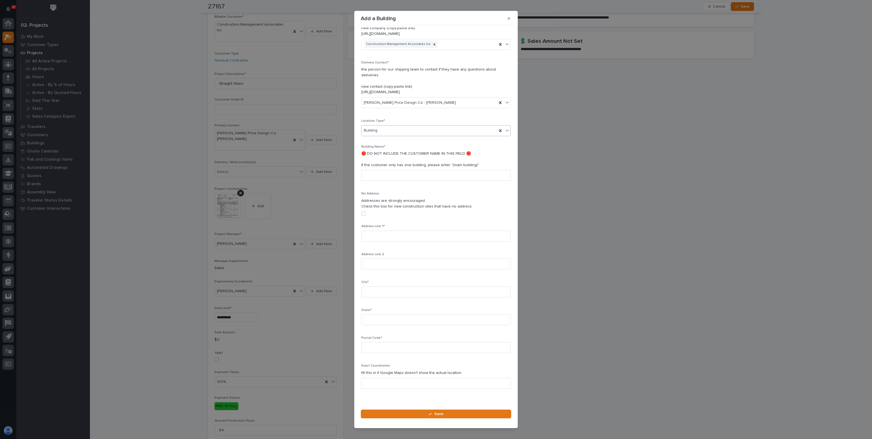
scroll to position [34, 0]
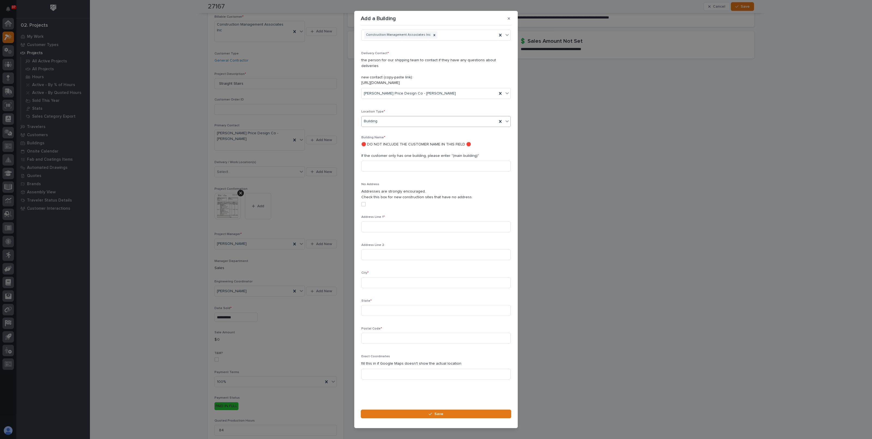
click at [397, 124] on div "Building" at bounding box center [428, 121] width 135 height 9
drag, startPoint x: 390, startPoint y: 145, endPoint x: 389, endPoint y: 150, distance: 5.3
click at [389, 150] on div "Commercial" at bounding box center [433, 151] width 144 height 10
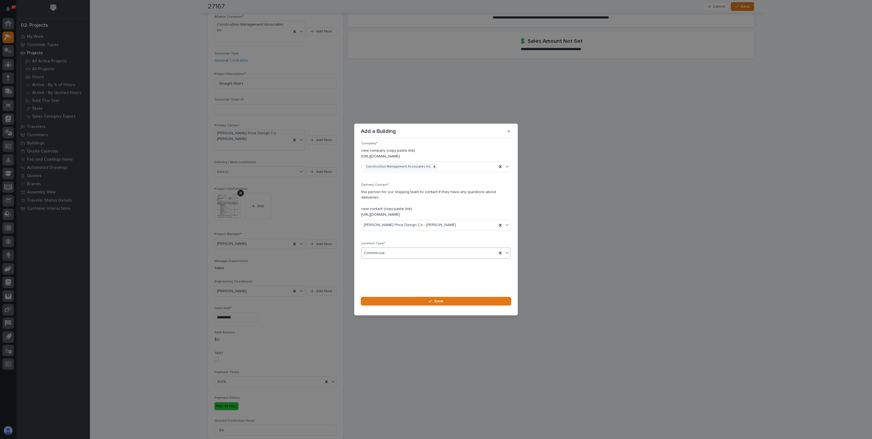
scroll to position [15, 0]
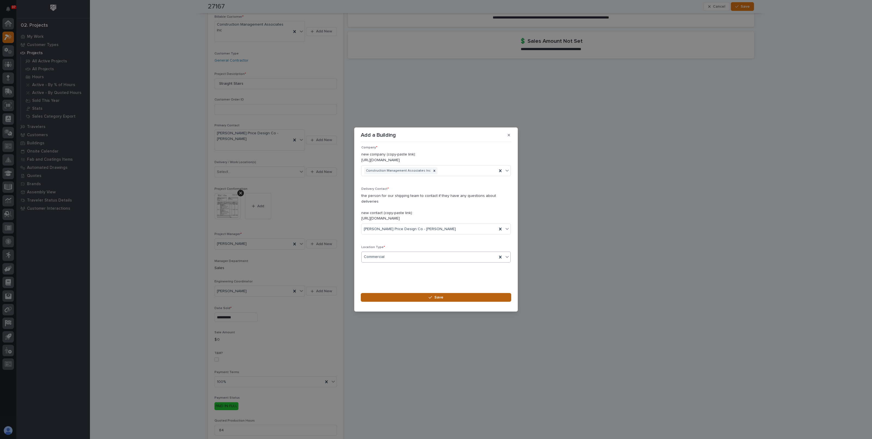
click at [440, 300] on button "Save" at bounding box center [436, 297] width 150 height 9
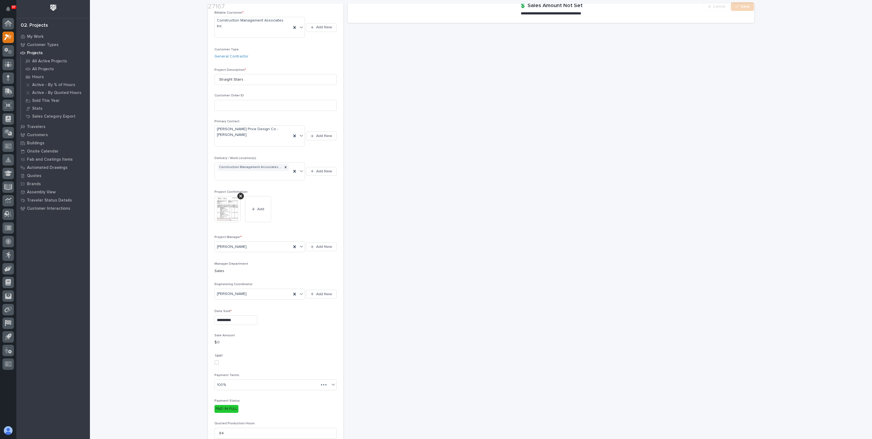
scroll to position [136, 0]
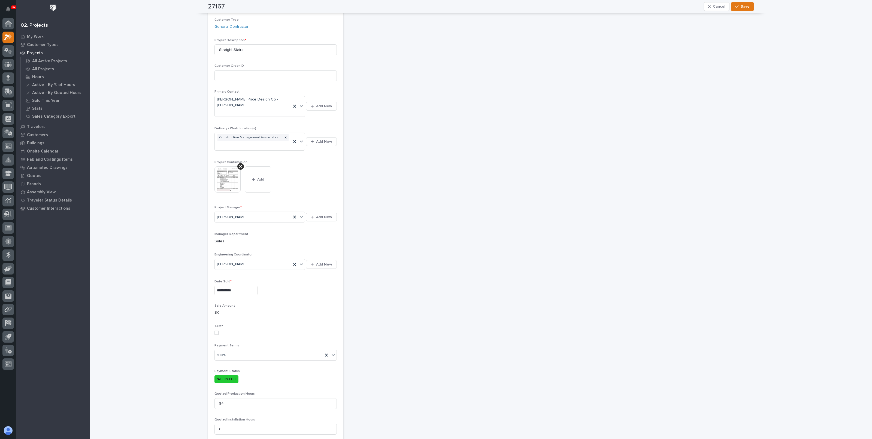
click at [221, 166] on img at bounding box center [227, 179] width 26 height 26
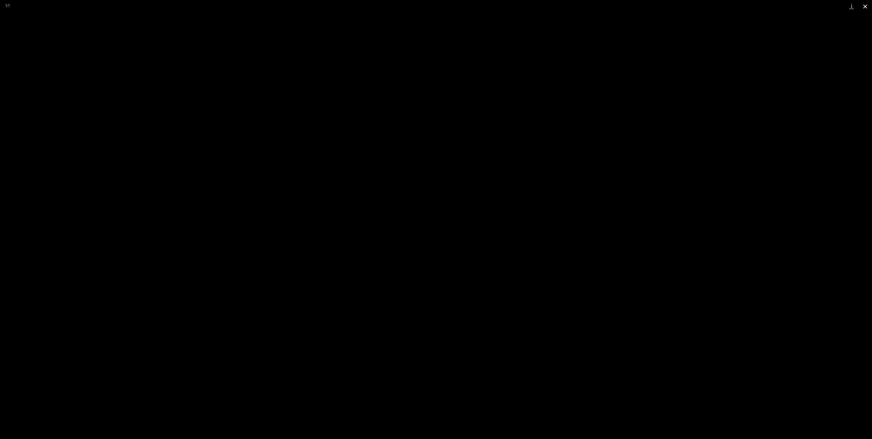
click at [867, 7] on button "Close gallery" at bounding box center [865, 6] width 14 height 13
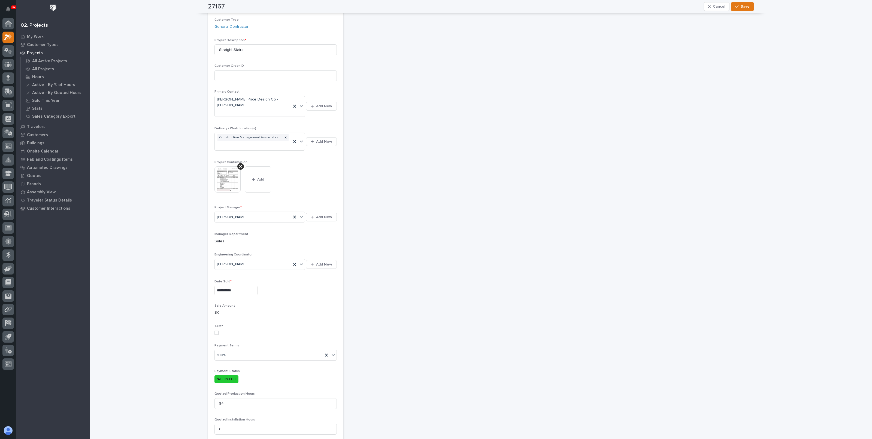
click at [234, 310] on p "$ 0" at bounding box center [275, 313] width 122 height 6
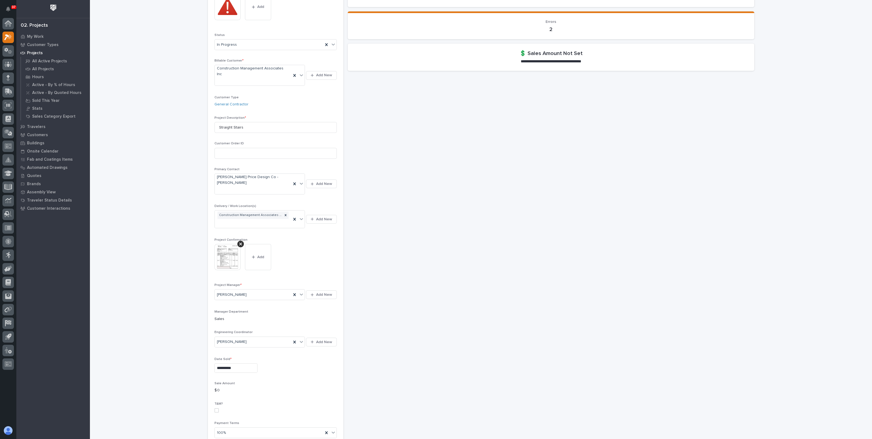
scroll to position [204, 0]
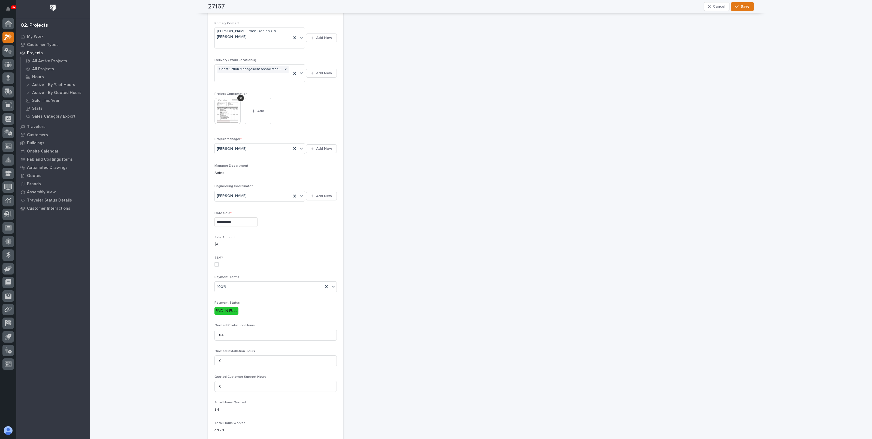
click at [218, 242] on p "$ 0" at bounding box center [275, 245] width 122 height 6
click at [742, 8] on span "Save" at bounding box center [744, 6] width 9 height 5
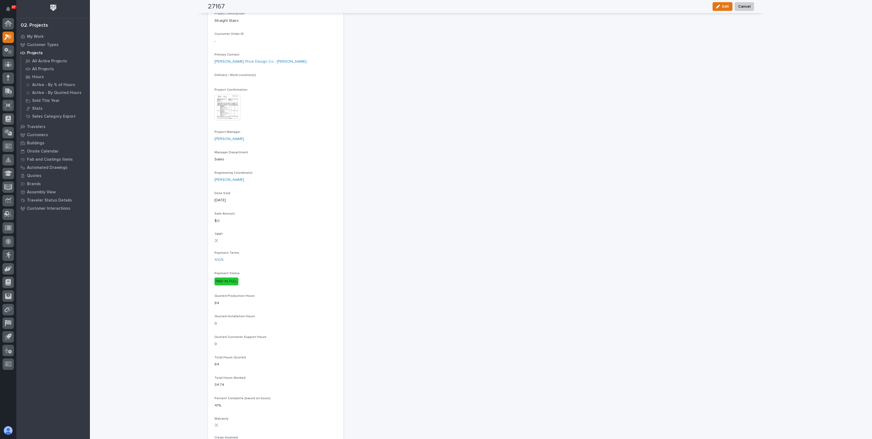
scroll to position [47, 0]
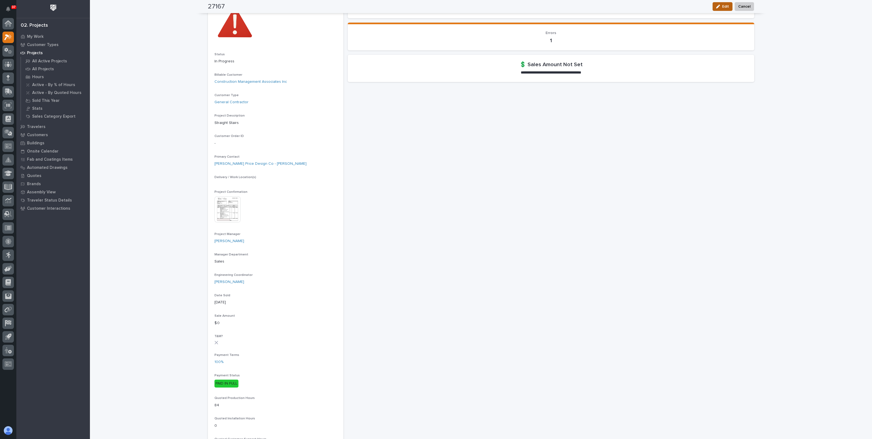
click at [717, 8] on icon "button" at bounding box center [718, 7] width 4 height 4
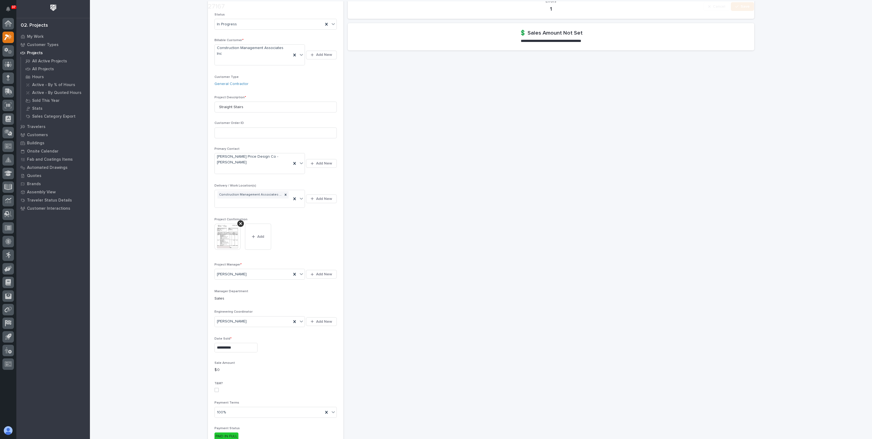
scroll to position [204, 0]
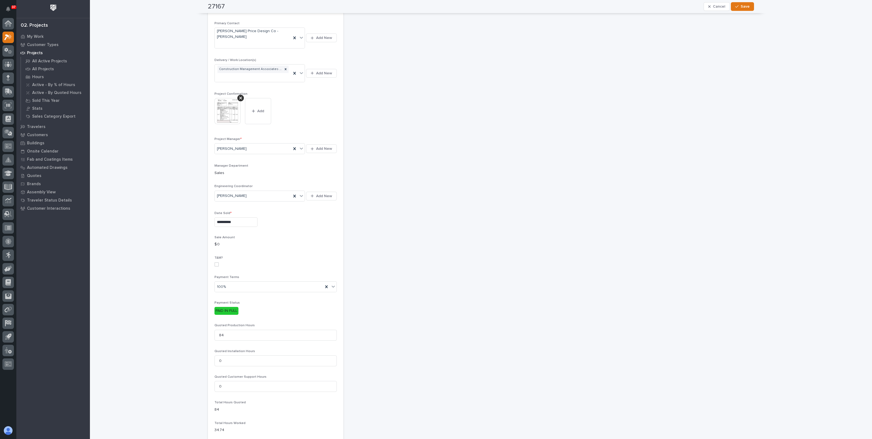
click at [222, 242] on p "$ 0" at bounding box center [275, 245] width 122 height 6
click at [714, 5] on span "Cancel" at bounding box center [718, 6] width 12 height 5
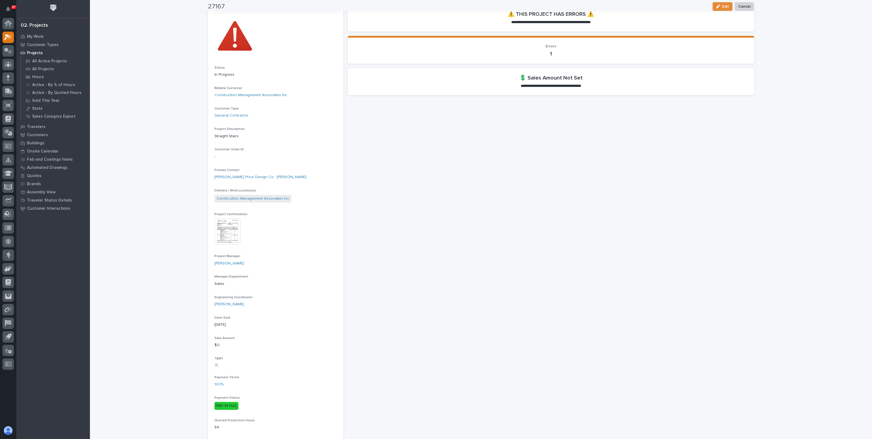
scroll to position [0, 0]
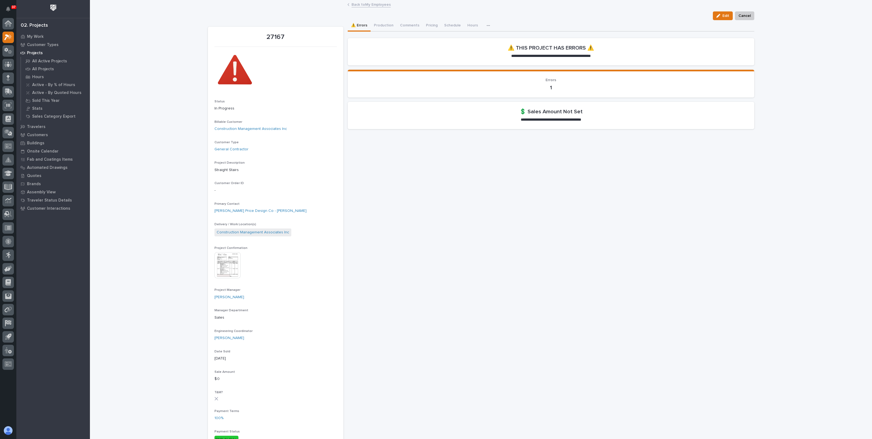
drag, startPoint x: 720, startPoint y: 13, endPoint x: 624, endPoint y: 117, distance: 141.7
click at [720, 13] on button "Edit" at bounding box center [722, 15] width 20 height 9
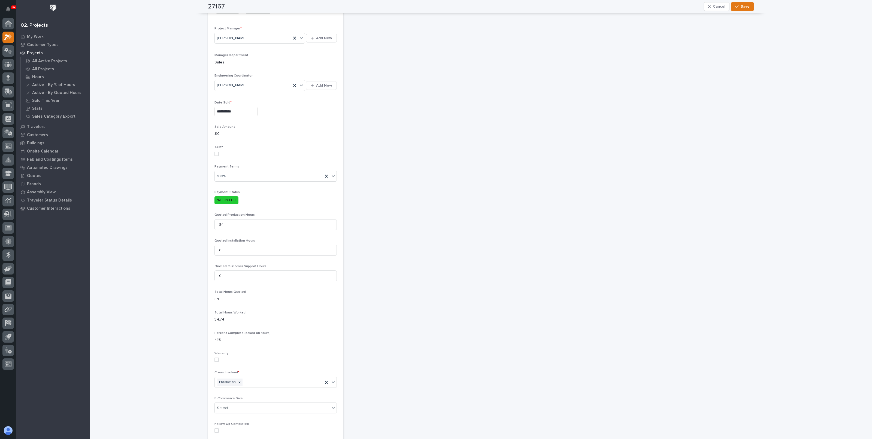
scroll to position [315, 0]
click at [214, 131] on p "$ 0" at bounding box center [275, 134] width 122 height 6
click at [741, 4] on span "Save" at bounding box center [744, 6] width 9 height 5
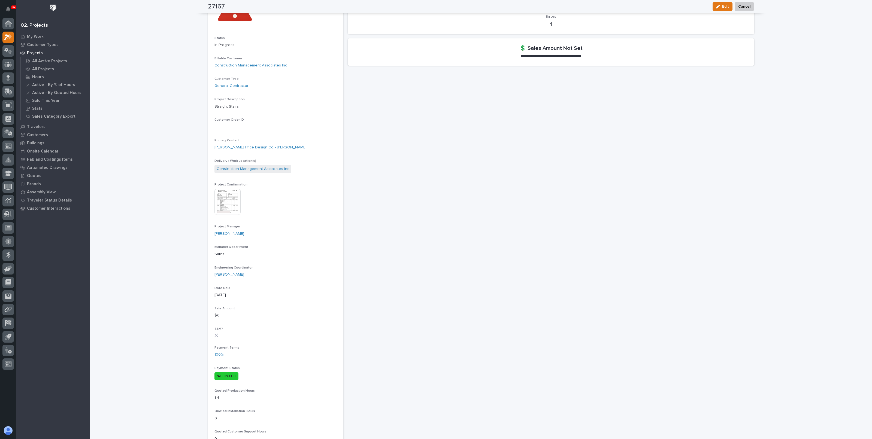
scroll to position [0, 0]
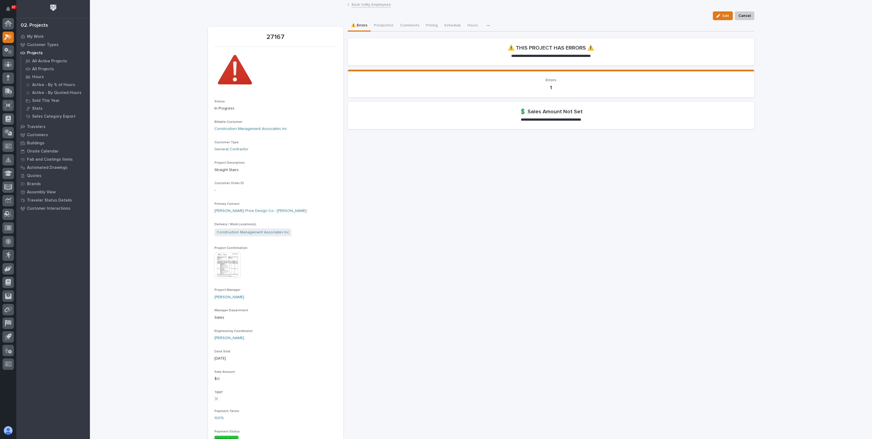
click at [360, 5] on link "Back to My Employees" at bounding box center [370, 4] width 39 height 6
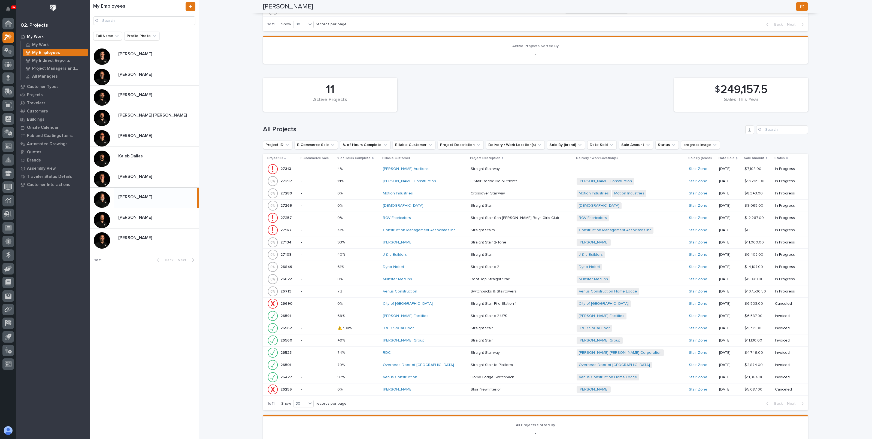
scroll to position [442, 0]
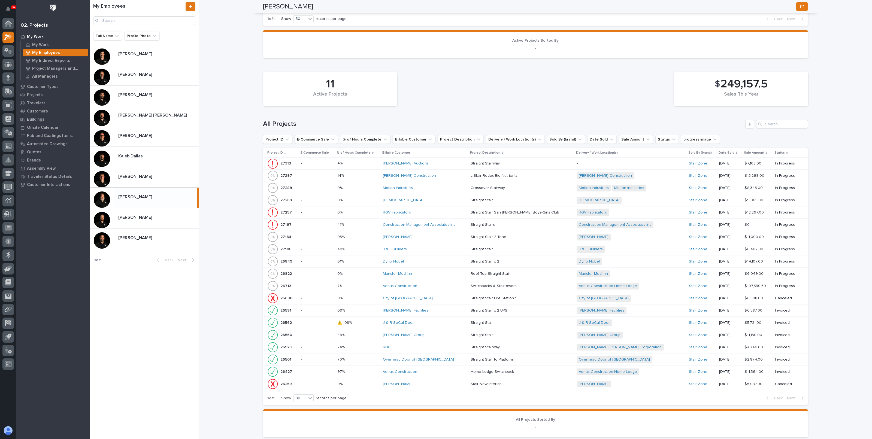
click at [369, 284] on p at bounding box center [357, 286] width 41 height 5
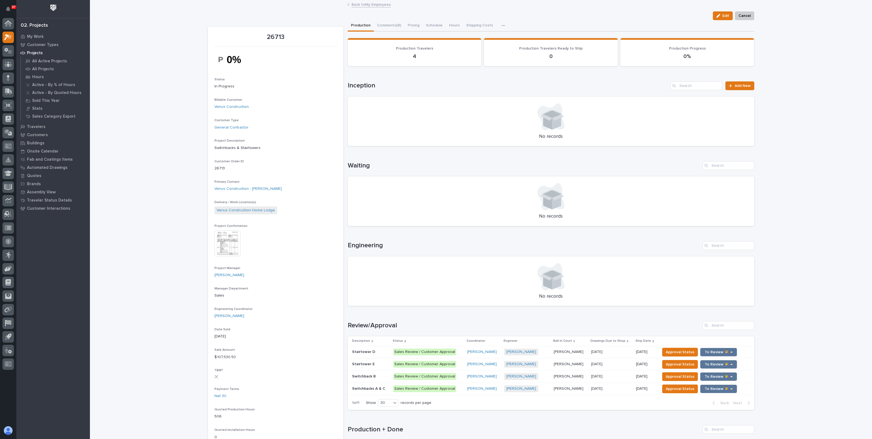
click at [365, 7] on link "Back to My Employees" at bounding box center [370, 4] width 39 height 6
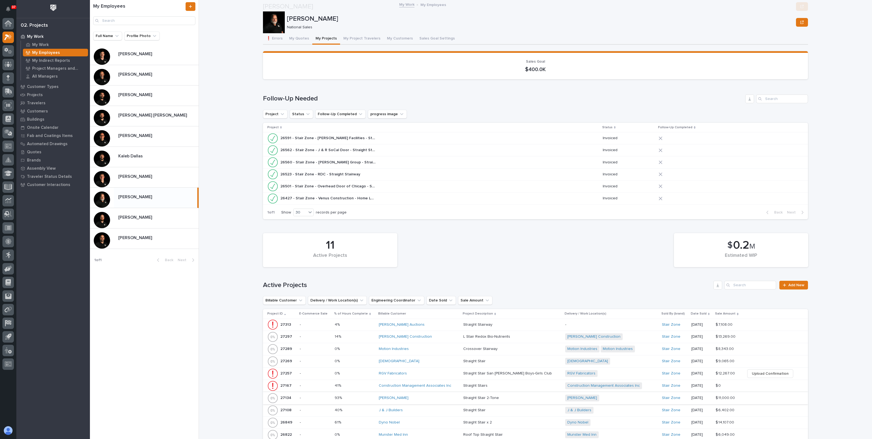
scroll to position [136, 0]
